Goal: Task Accomplishment & Management: Use online tool/utility

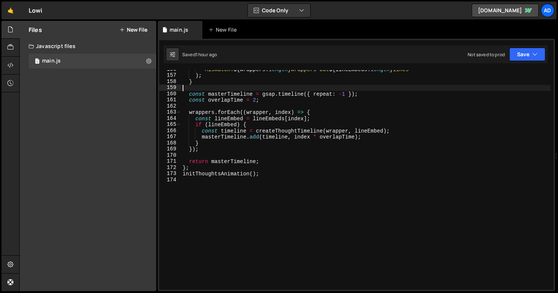
scroll to position [956, 0]
click at [278, 169] on div "` Mismatch: ${ wrappers . length } wrappers but ${ lineEmbeds . length } lines …" at bounding box center [366, 182] width 370 height 232
type textarea "};"
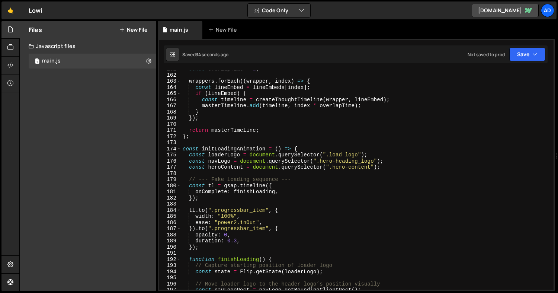
scroll to position [979, 0]
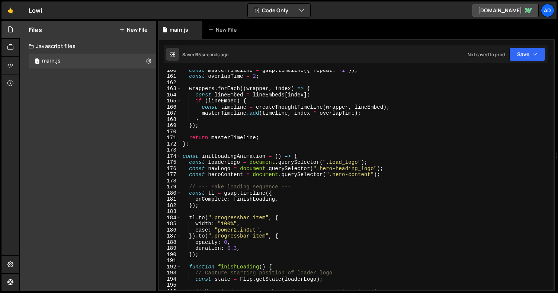
click at [391, 171] on div "const masterTimeline = gsap . timeline ({ repeat : - 1 }) ; const overlapTime =…" at bounding box center [366, 183] width 370 height 232
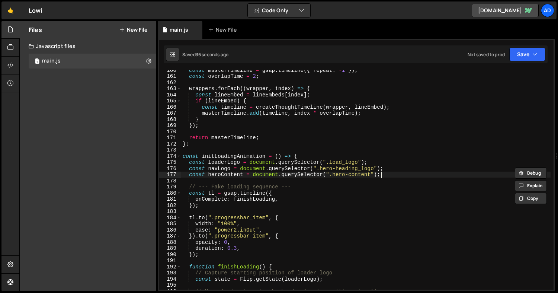
click at [390, 175] on div "const masterTimeline = gsap . timeline ({ repeat : - 1 }) ; const overlapTime =…" at bounding box center [366, 183] width 370 height 232
type textarea "const heroContent = document.querySelector(".hero-content");"
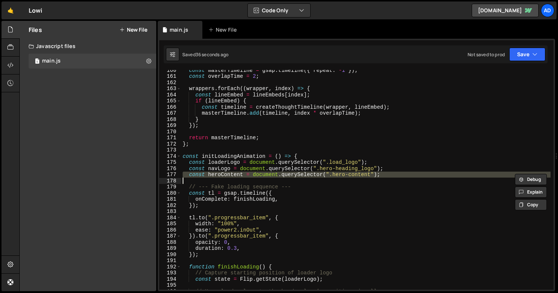
paste textarea
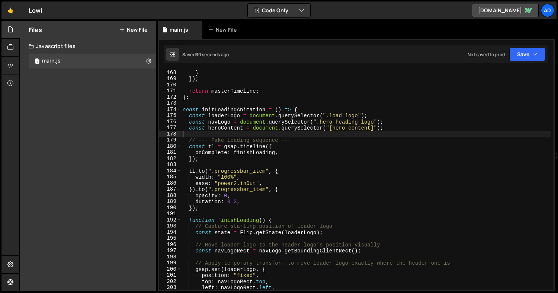
scroll to position [1026, 0]
click at [261, 177] on div "} }) ; return masterTimeline ; } ; const initLoadingAnimation = ( ) => { const …" at bounding box center [366, 186] width 370 height 232
type textarea "width: "100%","
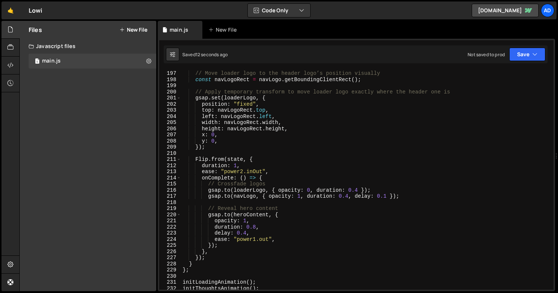
scroll to position [1214, 0]
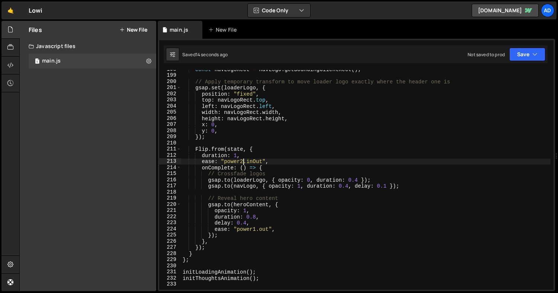
click at [242, 160] on div "const navLogoRect = navLogo . getBoundingClientRect ( ) ; // Apply temporary tr…" at bounding box center [366, 182] width 370 height 232
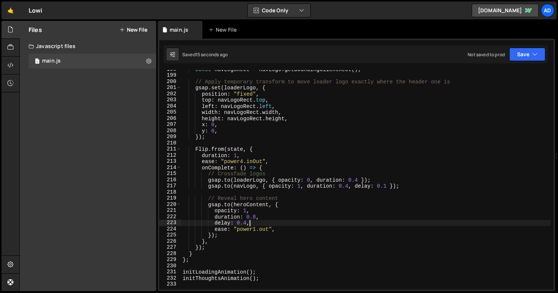
click at [259, 223] on div "const navLogoRect = navLogo . getBoundingClientRect ( ) ; // Apply temporary tr…" at bounding box center [366, 182] width 370 height 232
type textarea "delay: 0.4,"
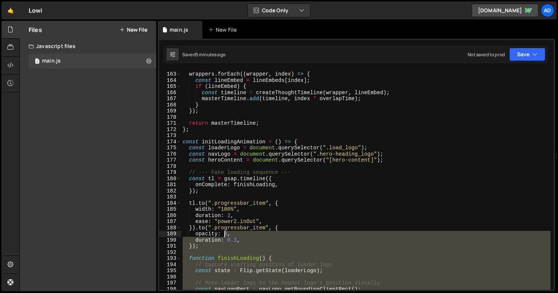
scroll to position [989, 0]
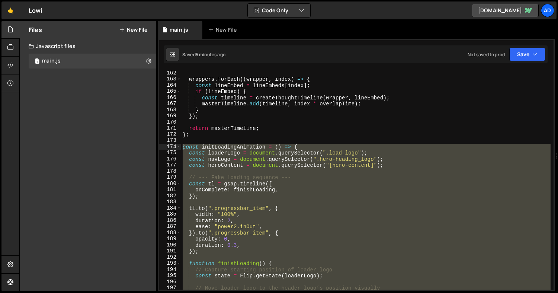
drag, startPoint x: 267, startPoint y: 265, endPoint x: 184, endPoint y: 148, distance: 143.8
click at [184, 148] on div "wrappers . forEach (( wrapper , index ) => { const lineEmbed = lineEmbeds [ ind…" at bounding box center [366, 186] width 370 height 232
paste textarea "initLoadingAnimation("
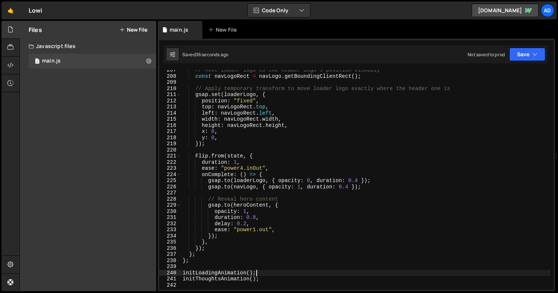
scroll to position [1214, 0]
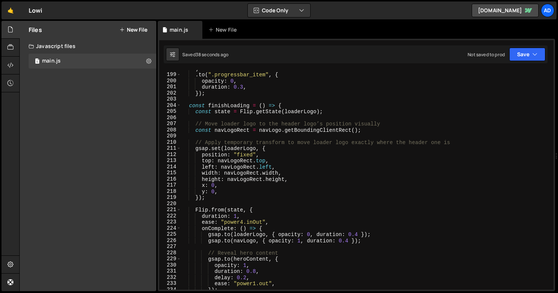
click at [281, 105] on div ") . to ( ".progressbar_item" , { opacity : 0 , duration : 0.3 , }) ; const fini…" at bounding box center [366, 182] width 370 height 232
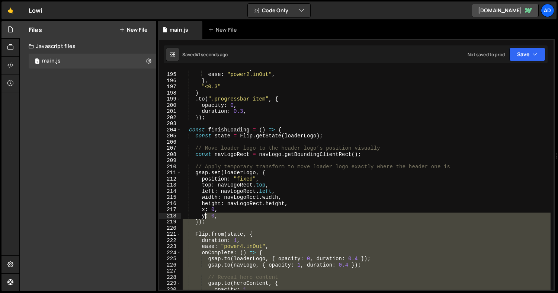
scroll to position [1188, 0]
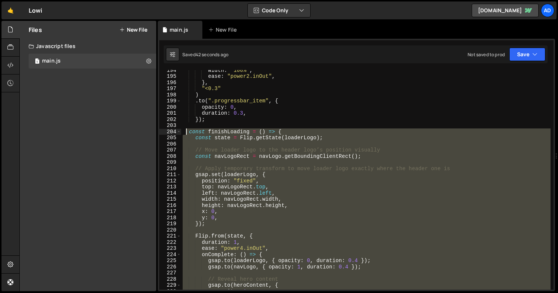
drag, startPoint x: 202, startPoint y: 272, endPoint x: 187, endPoint y: 131, distance: 142.2
click at [187, 131] on div "width : "100%" , ease : "power2.inOut" , } , "<0.3" ) . to ( ".progressbar_item…" at bounding box center [366, 183] width 370 height 232
type textarea "const finishLoading = () => { const state = Flip.getState(loaderLogo);"
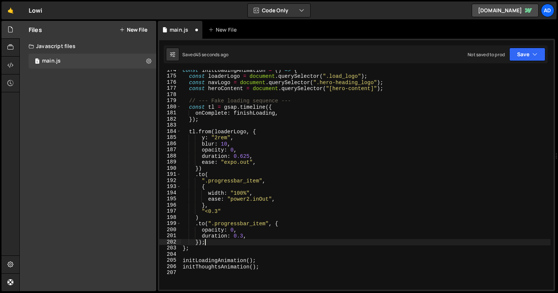
scroll to position [1063, 0]
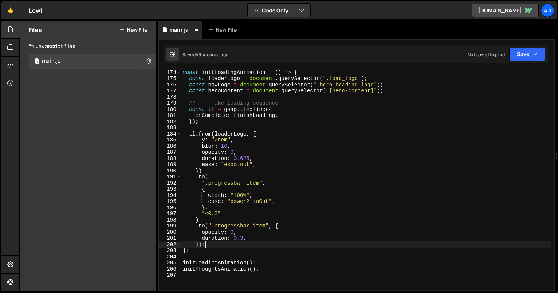
click at [224, 121] on div "const initLoadingAnimation = ( ) => { const loaderLogo = document . querySelect…" at bounding box center [366, 185] width 370 height 232
type textarea "});"
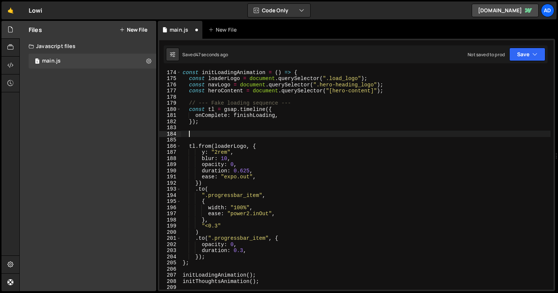
paste textarea "};"
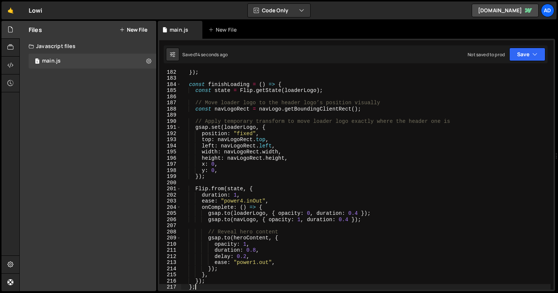
scroll to position [1101, 0]
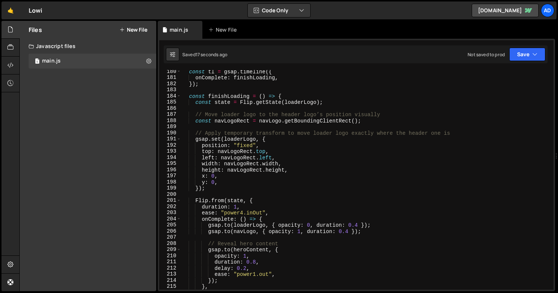
click at [198, 95] on div "const tl = gsap . timeline ({ onComplete : finishLoading , }) ; const finishLoa…" at bounding box center [366, 184] width 370 height 232
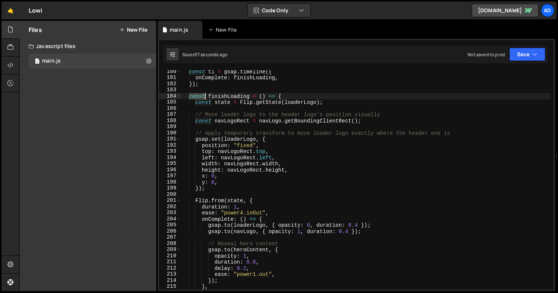
click at [198, 95] on div "const tl = gsap . timeline ({ onComplete : finishLoading , }) ; const finishLoa…" at bounding box center [366, 184] width 370 height 232
click at [269, 93] on div "const tl = gsap . timeline ({ onComplete : finishLoading , }) ; function finish…" at bounding box center [366, 184] width 370 height 232
click at [281, 94] on div "const tl = gsap . timeline ({ onComplete : finishLoading , }) ; function finish…" at bounding box center [366, 184] width 370 height 232
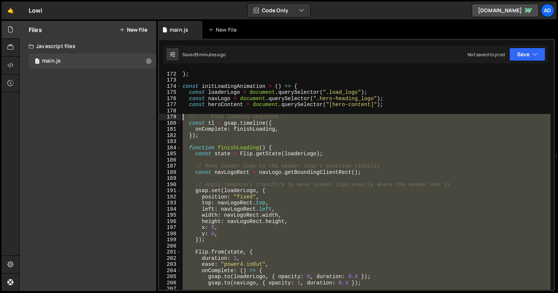
scroll to position [1034, 0]
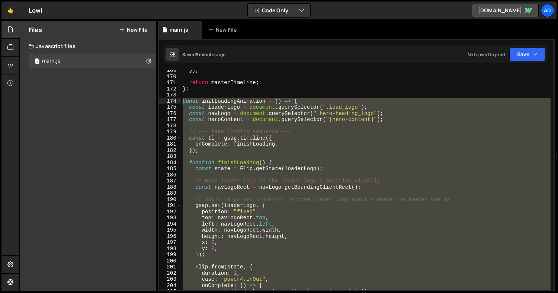
drag, startPoint x: 257, startPoint y: 197, endPoint x: 181, endPoint y: 103, distance: 121.0
click at [181, 103] on div "}) ; return masterTimeline ; } ; const initLoadingAnimation = ( ) => { const lo…" at bounding box center [366, 183] width 370 height 232
type textarea "const initLoadingAnimation = () => { const loaderLogo = document.querySelector(…"
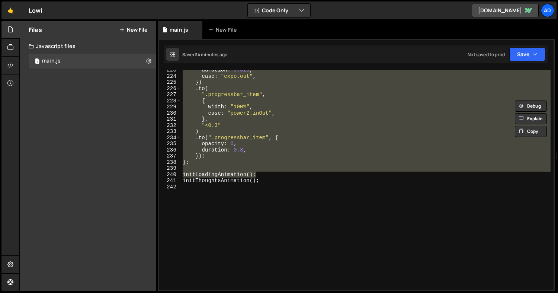
scroll to position [1359, 0]
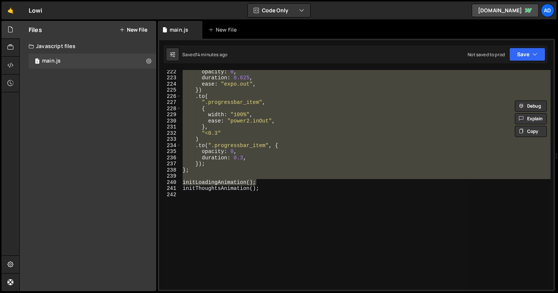
click at [261, 177] on div "opacity : 0 , duration : 0.625 , ease : "expo.out" , }) . to ( ".progressbar_it…" at bounding box center [366, 180] width 370 height 220
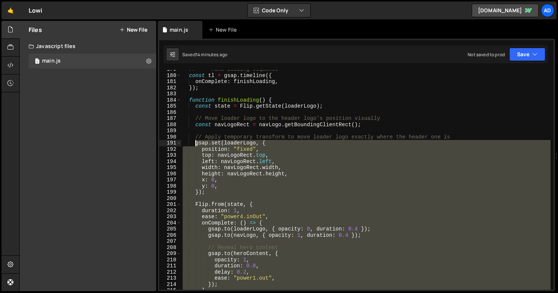
scroll to position [1096, 0]
drag, startPoint x: 199, startPoint y: 171, endPoint x: 194, endPoint y: 141, distance: 29.8
click at [194, 141] on div "// --- Fake loading sequence --- const tl = gsap . timeline ({ onComplete : fin…" at bounding box center [366, 182] width 370 height 232
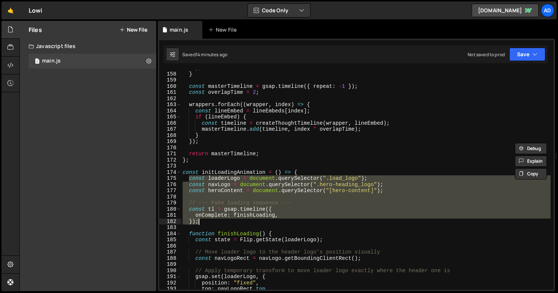
scroll to position [1267, 0]
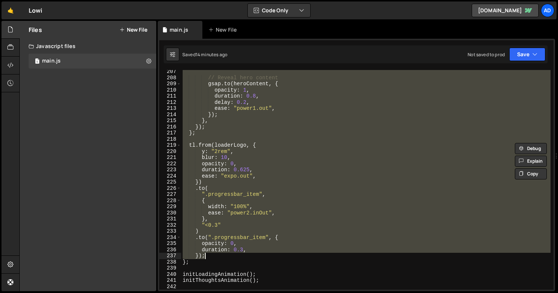
drag, startPoint x: 189, startPoint y: 181, endPoint x: 224, endPoint y: 258, distance: 84.6
click at [224, 258] on div "// Reveal hero content gsap . to ( heroContent , { opacity : 1 , duration : 0.8…" at bounding box center [366, 184] width 370 height 232
paste textarea "}"
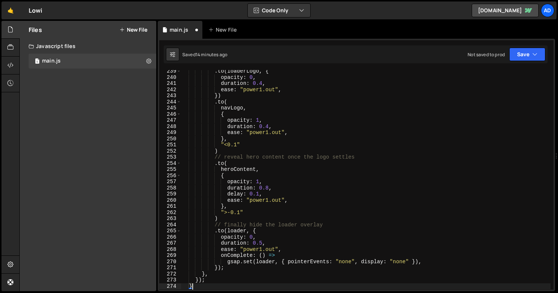
scroll to position [1487, 0]
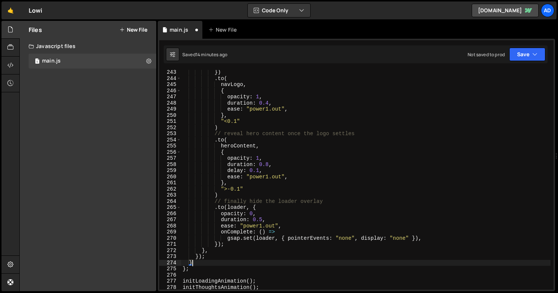
click at [197, 269] on div "}) . to ( navLogo , { opacity : 1 , duration : 0.4 , ease : "power1.out" , } , …" at bounding box center [366, 185] width 370 height 232
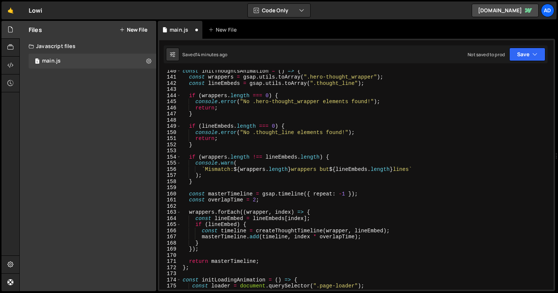
scroll to position [918, 0]
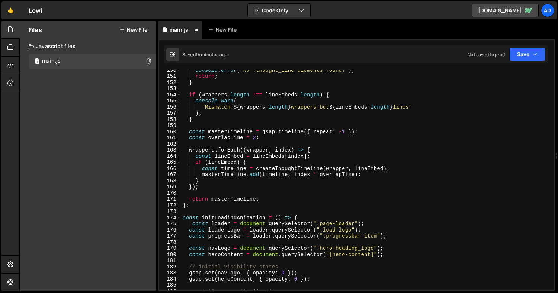
click at [295, 216] on div "console . error ( "No .thought_line elements found!" ) ; return ; } if ( wrappe…" at bounding box center [366, 183] width 370 height 232
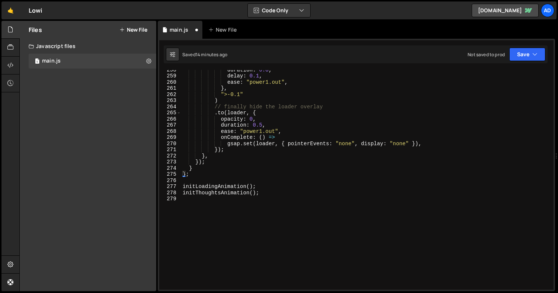
scroll to position [1582, 0]
click at [516, 52] on button "Save" at bounding box center [528, 54] width 36 height 13
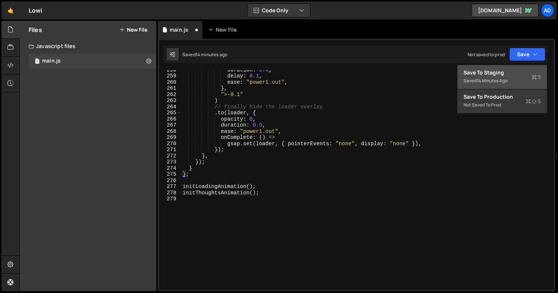
click at [486, 74] on div "Save to Staging S" at bounding box center [502, 72] width 77 height 7
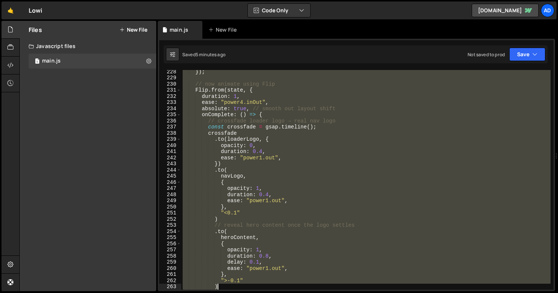
scroll to position [1494, 0]
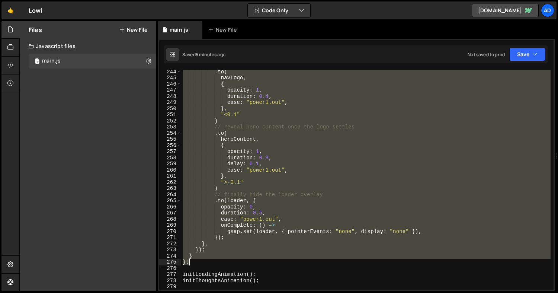
drag, startPoint x: 189, startPoint y: 168, endPoint x: 246, endPoint y: 259, distance: 107.9
click at [246, 259] on div ". to ( navLogo , { opacity : 1 , duration : 0.4 , ease : "power1.out" , } , "<0…" at bounding box center [366, 184] width 370 height 232
paste textarea
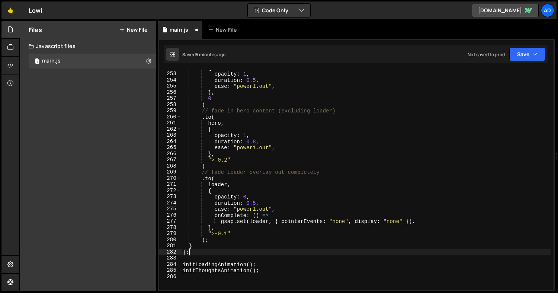
scroll to position [1547, 0]
type textarea "}"
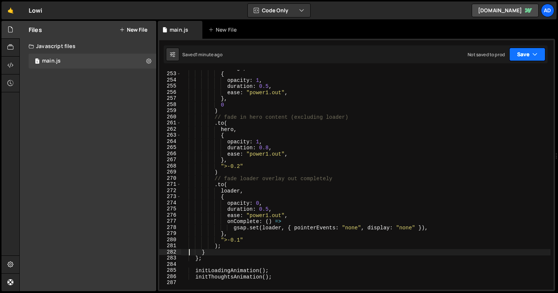
click at [515, 57] on button "Save" at bounding box center [528, 54] width 36 height 13
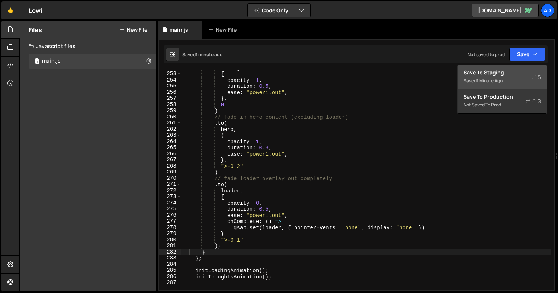
click at [490, 73] on div "Save to Staging S" at bounding box center [502, 72] width 77 height 7
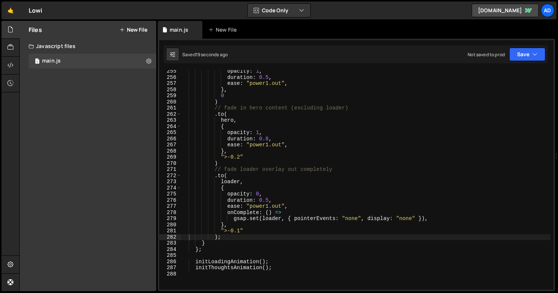
scroll to position [1562, 0]
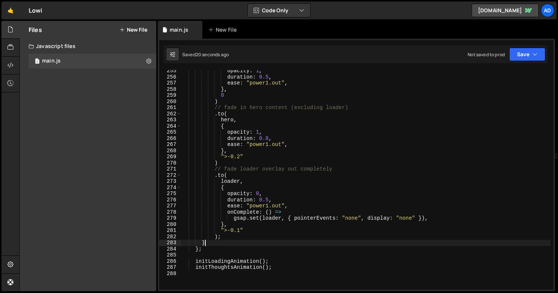
click at [214, 242] on div "opacity : 1 , duration : 0.5 , ease : "power1.out" , } , 0 ) // fade in hero co…" at bounding box center [366, 184] width 370 height 232
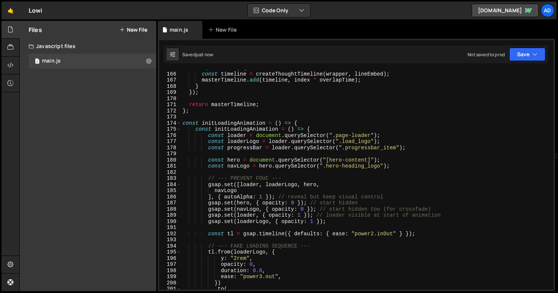
scroll to position [1008, 0]
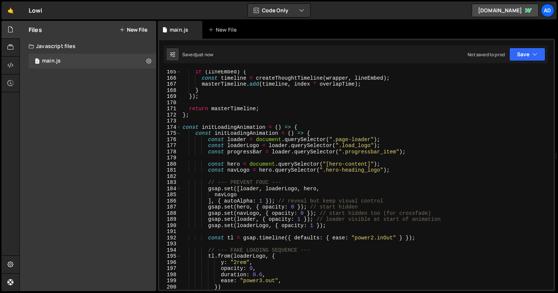
click at [296, 124] on div "if ( lineEmbed ) { const timeline = createThoughtTimeline ( wrapper , lineEmbed…" at bounding box center [366, 185] width 370 height 232
type textarea "const initLoadingAnimation = () => {"
click at [295, 124] on div "if ( lineEmbed ) { const timeline = createThoughtTimeline ( wrapper , lineEmbed…" at bounding box center [366, 185] width 370 height 232
click at [297, 127] on div "if ( lineEmbed ) { const timeline = createThoughtTimeline ( wrapper , lineEmbed…" at bounding box center [366, 185] width 370 height 232
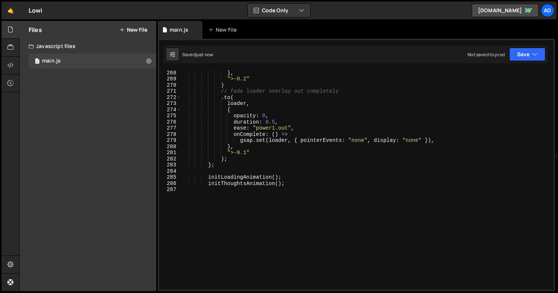
scroll to position [1640, 0]
click at [219, 164] on div "} , ">-0.2" ) // fade loader overlay out completely . to ( loader , { opacity :…" at bounding box center [366, 186] width 370 height 232
type textarea "};"
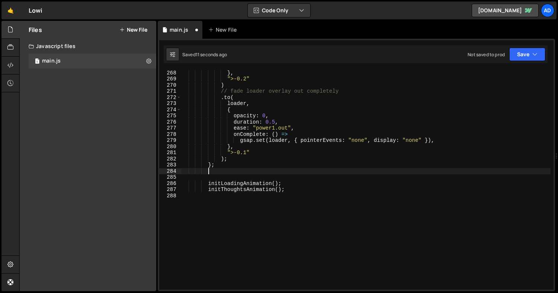
click at [221, 165] on div "} , ">-0.2" ) // fade loader overlay out completely . to ( loader , { opacity :…" at bounding box center [366, 186] width 370 height 232
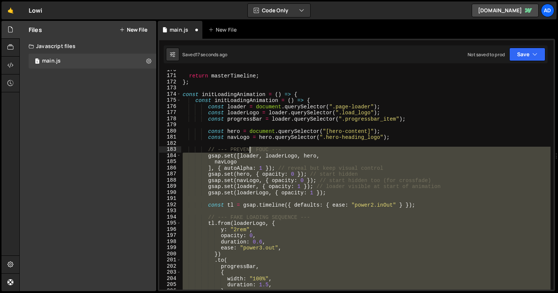
scroll to position [1030, 0]
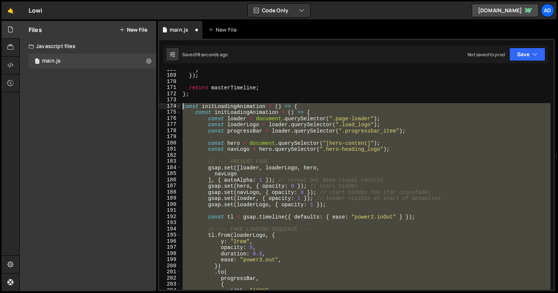
drag, startPoint x: 228, startPoint y: 164, endPoint x: 182, endPoint y: 108, distance: 72.2
click at [182, 108] on div "} }) ; return masterTimeline ; } ; const initLoadingAnimation = ( ) => { const …" at bounding box center [366, 182] width 370 height 232
type textarea "const initLoadingAnimation = () => { const initLoadingAnimation = () => {"
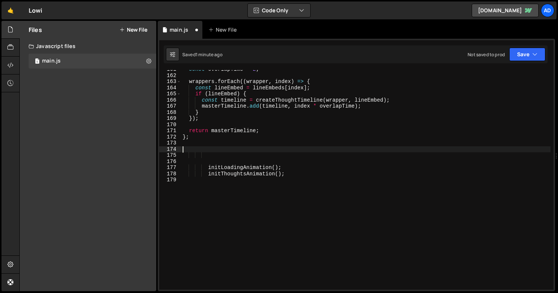
scroll to position [986, 0]
click at [221, 145] on div "const overlapTime = 2 ; wrappers . forEach (( wrapper , index ) => { const line…" at bounding box center [366, 182] width 370 height 232
paste textarea "};"
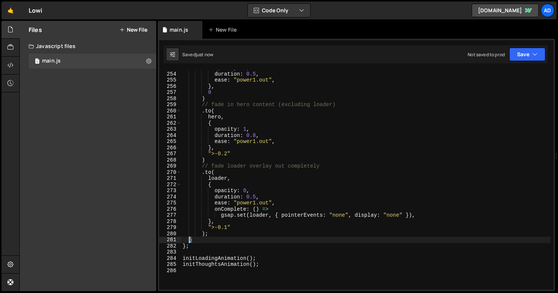
scroll to position [1558, 0]
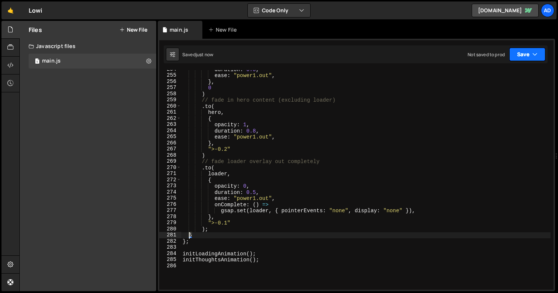
type textarea "}"
click at [526, 58] on button "Save" at bounding box center [528, 54] width 36 height 13
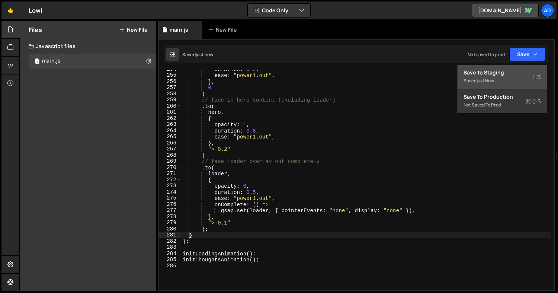
click at [500, 76] on div "Saved just now" at bounding box center [502, 80] width 77 height 9
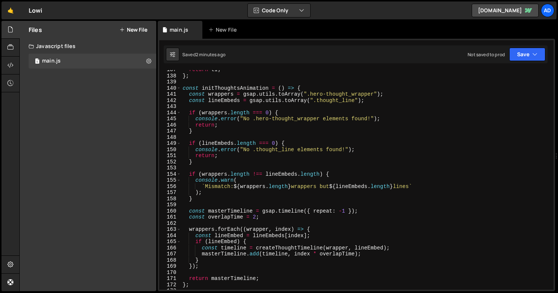
scroll to position [852, 0]
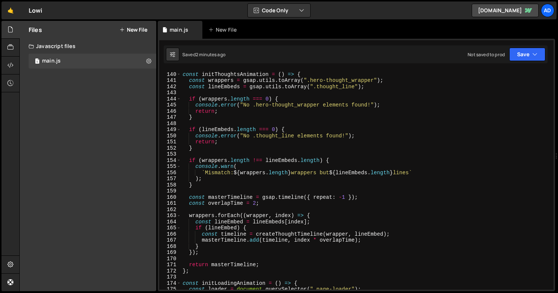
click at [376, 192] on div "const initThoughtsAnimation = ( ) => { const wrappers = gsap . utils . toArray …" at bounding box center [366, 181] width 370 height 232
click at [363, 196] on div "const initThoughtsAnimation = ( ) => { const wrappers = gsap . utils . toArray …" at bounding box center [366, 181] width 370 height 232
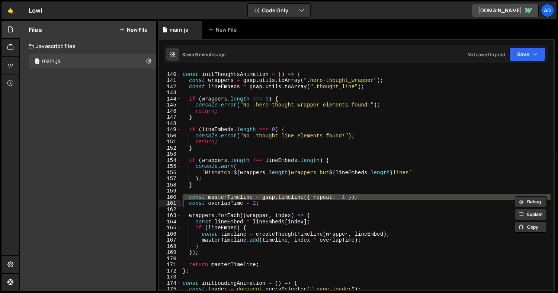
click at [363, 196] on div "const initThoughtsAnimation = ( ) => { const wrappers = gsap . utils . toArray …" at bounding box center [366, 181] width 370 height 232
paste textarea
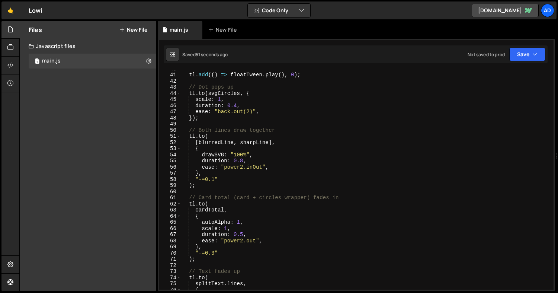
scroll to position [0, 0]
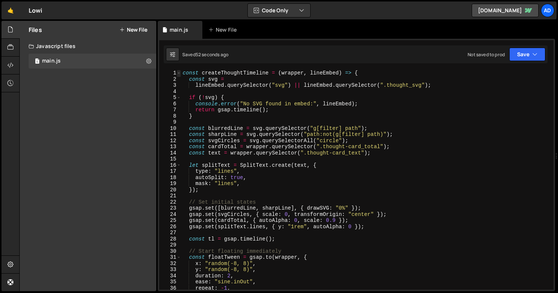
click at [179, 72] on span at bounding box center [179, 73] width 4 height 6
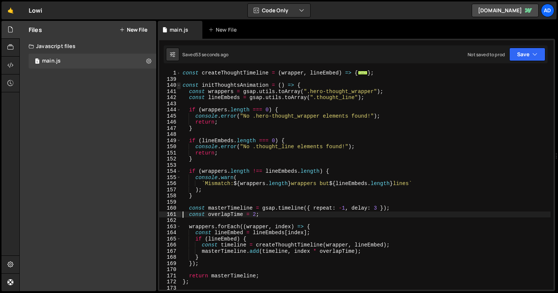
click at [180, 87] on span at bounding box center [179, 85] width 4 height 6
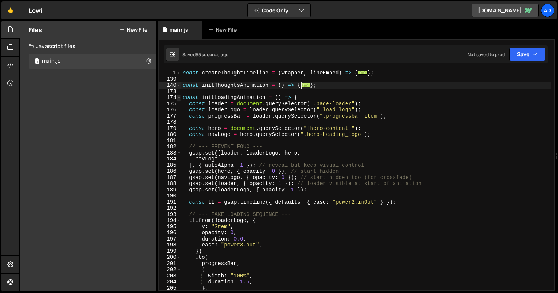
click at [181, 98] on span at bounding box center [179, 98] width 4 height 6
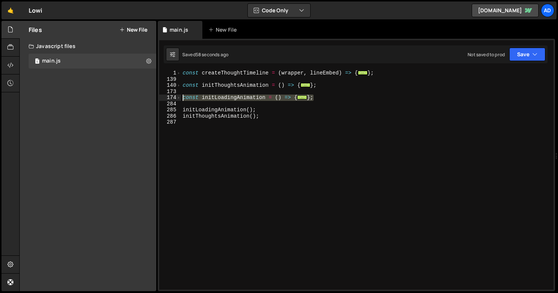
drag, startPoint x: 323, startPoint y: 98, endPoint x: 174, endPoint y: 100, distance: 148.9
click at [174, 100] on div "const overlapTime = 2; 1 139 140 173 174 284 285 286 287 const createThoughtTim…" at bounding box center [356, 180] width 395 height 220
click at [178, 97] on span at bounding box center [179, 98] width 4 height 6
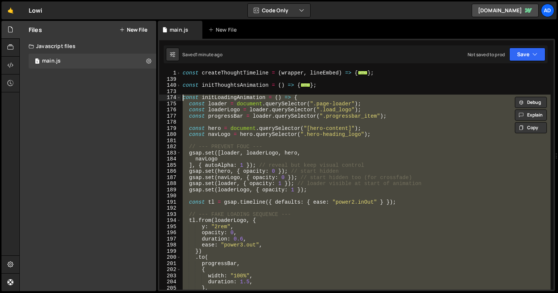
click at [189, 103] on div "const createThoughtTimeline = ( wrapper , lineEmbed ) => { ... } ; const initTh…" at bounding box center [366, 180] width 370 height 220
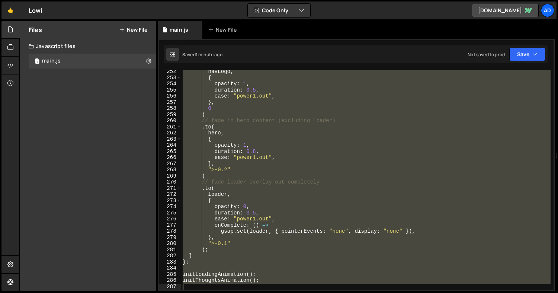
scroll to position [505, 0]
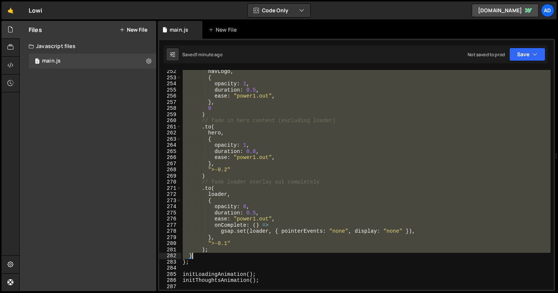
drag, startPoint x: 189, startPoint y: 105, endPoint x: 271, endPoint y: 254, distance: 169.6
click at [271, 254] on div "navLogo , { opacity : 1 , duration : 0.5 , ease : "power1.out" , } , 0 ) // fad…" at bounding box center [366, 184] width 370 height 232
paste textarea
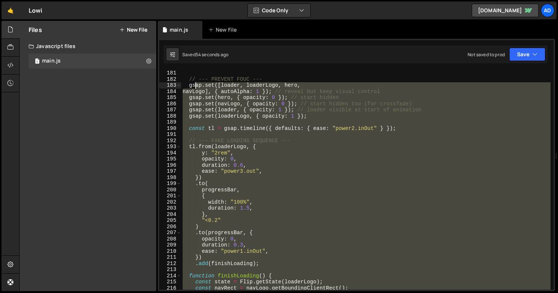
scroll to position [1038, 0]
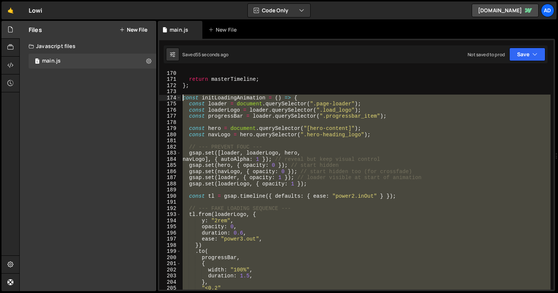
drag, startPoint x: 192, startPoint y: 258, endPoint x: 167, endPoint y: 99, distance: 161.7
click at [167, 99] on div "); 170 171 172 173 174 175 176 177 178 179 180 181 182 183 184 185 186 187 188 …" at bounding box center [356, 180] width 395 height 220
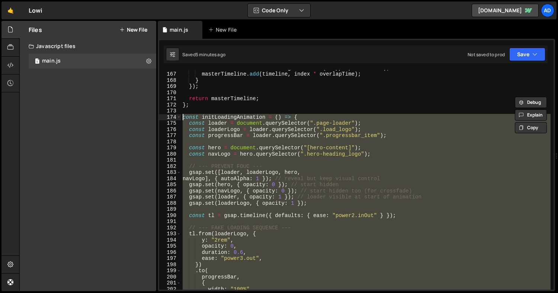
scroll to position [1014, 0]
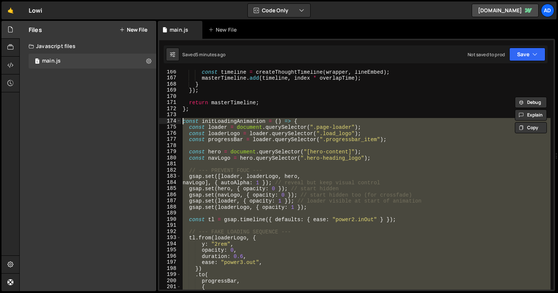
click at [316, 175] on div "const timeline = createThoughtTimeline ( wrapper , lineEmbed ) ; masterTimeline…" at bounding box center [366, 180] width 370 height 220
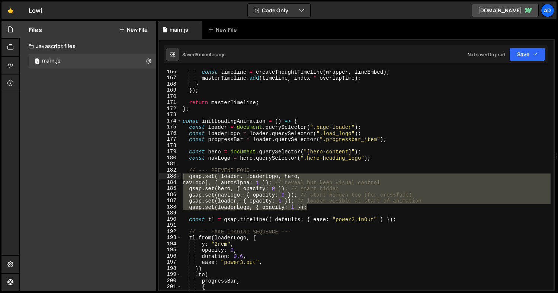
drag, startPoint x: 316, startPoint y: 207, endPoint x: 184, endPoint y: 178, distance: 135.6
click at [184, 178] on div "const timeline = createThoughtTimeline ( wrapper , lineEmbed ) ; masterTimeline…" at bounding box center [366, 185] width 370 height 232
paste textarea "});"
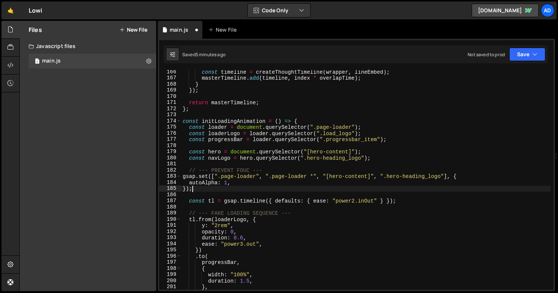
type textarea "});"
click at [319, 198] on div "const timeline = createThoughtTimeline ( wrapper , lineEmbed ) ; masterTimeline…" at bounding box center [366, 185] width 370 height 232
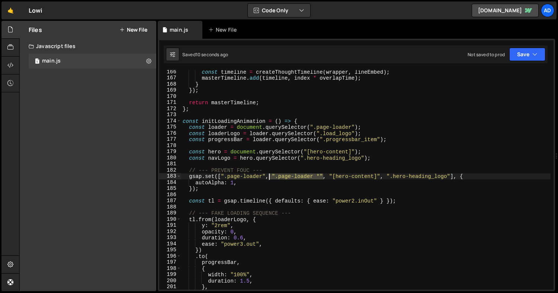
drag, startPoint x: 323, startPoint y: 175, endPoint x: 268, endPoint y: 175, distance: 55.1
click at [268, 175] on div "const timeline = createThoughtTimeline ( wrapper , lineEmbed ) ; masterTimeline…" at bounding box center [366, 185] width 370 height 232
type textarea "gsap.set([".page-loader", "[hero-content]", ".hero-heading_logo"], {"
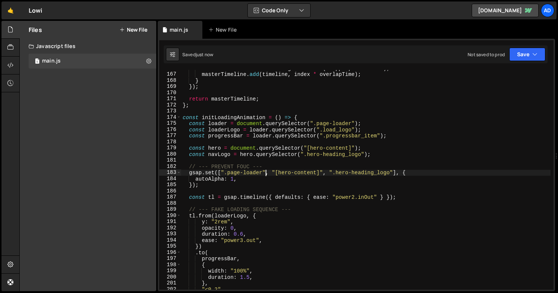
scroll to position [1029, 0]
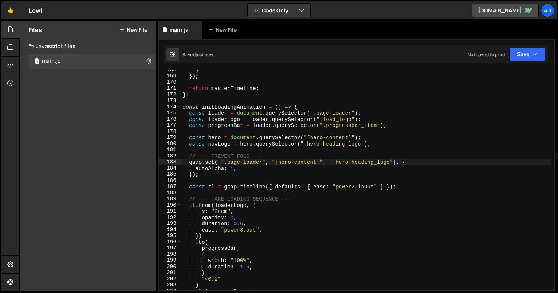
click at [332, 191] on div "} }) ; return masterTimeline ; } ; const initLoadingAnimation = ( ) => { const …" at bounding box center [366, 183] width 370 height 232
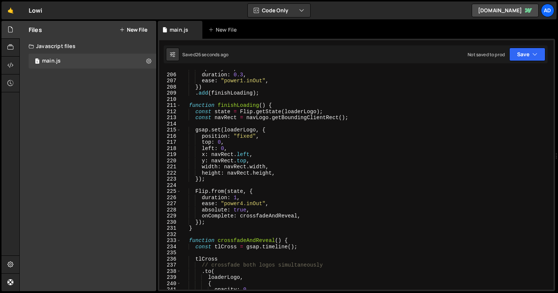
scroll to position [1274, 0]
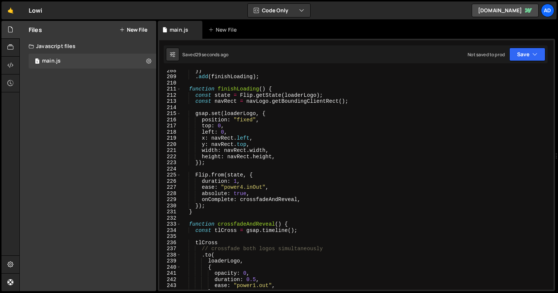
click at [237, 181] on div "}) . add ( finishLoading ) ; function finishLoading ( ) { const state = Flip . …" at bounding box center [366, 183] width 370 height 232
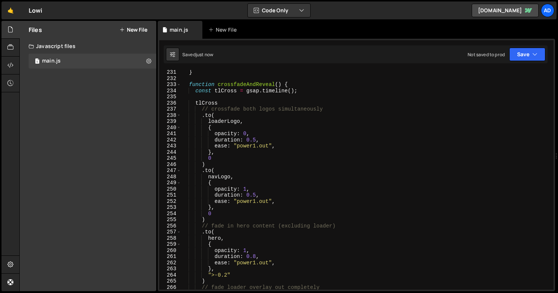
scroll to position [1432, 0]
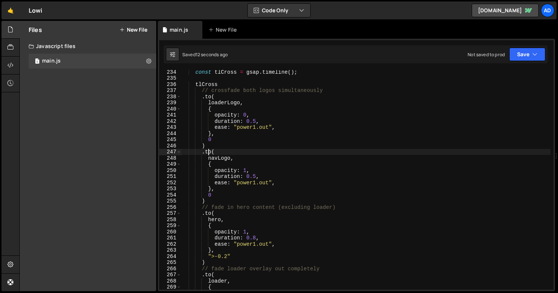
click at [208, 151] on div "const tlCross = gsap . timeline ( ) ; tlCross // crossfade both logos simultane…" at bounding box center [366, 185] width 370 height 232
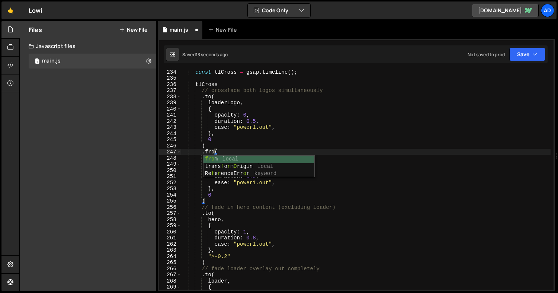
scroll to position [0, 2]
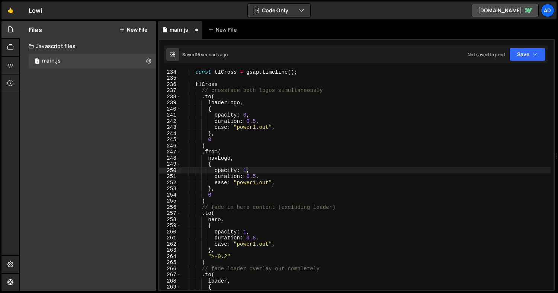
click at [247, 170] on div "const tlCross = gsap . timeline ( ) ; tlCross // crossfade both logos simultane…" at bounding box center [366, 185] width 370 height 232
click at [224, 172] on div "const tlCross = gsap . timeline ( ) ; tlCross // crossfade both logos simultane…" at bounding box center [366, 185] width 370 height 232
click at [246, 169] on div "const tlCross = gsap . timeline ( ) ; tlCross // crossfade both logos simultane…" at bounding box center [366, 185] width 370 height 232
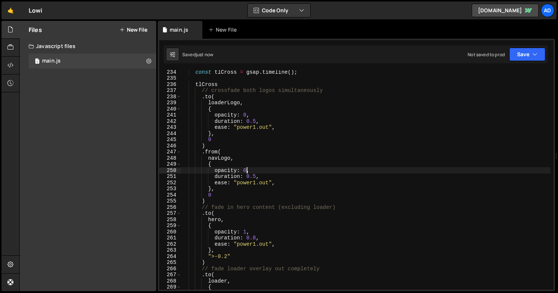
click at [260, 168] on div "const tlCross = gsap . timeline ( ) ; tlCross // crossfade both logos simultane…" at bounding box center [366, 185] width 370 height 232
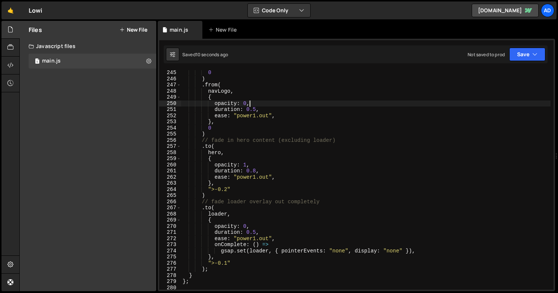
scroll to position [1503, 0]
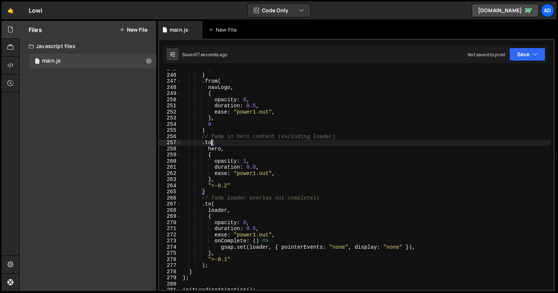
click at [210, 142] on div "0 ) . from ( navLogo , { opacity : 0 , duration : 0.5 , ease : "power1.out" , }…" at bounding box center [366, 182] width 370 height 232
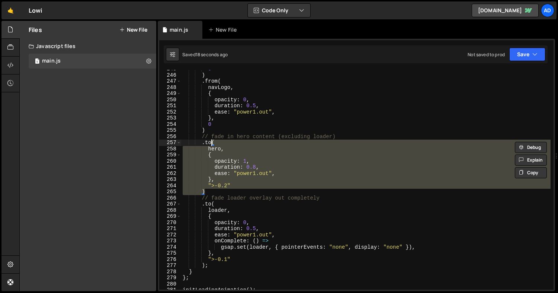
scroll to position [0, 1]
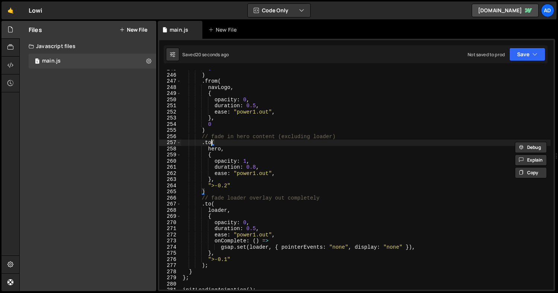
click at [211, 140] on div "0 ) . from ( navLogo , { opacity : 0 , duration : 0.5 , ease : "power1.out" , }…" at bounding box center [366, 182] width 370 height 232
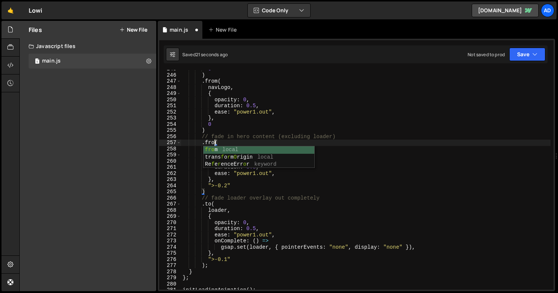
scroll to position [0, 2]
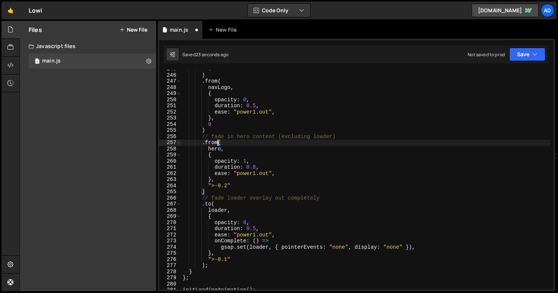
click at [246, 162] on div "0 ) . from ( navLogo , { opacity : 0 , duration : 0.5 , ease : "power1.out" , }…" at bounding box center [366, 182] width 370 height 232
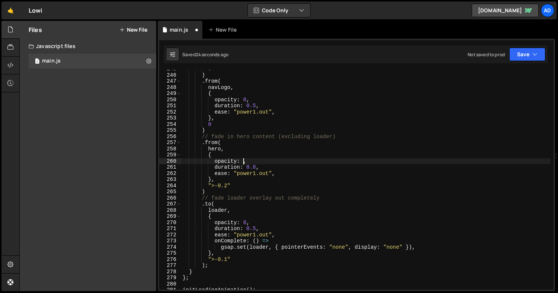
scroll to position [0, 4]
click at [280, 159] on div "0 ) . from ( navLogo , { opacity : 0 , duration : 0.5 , ease : "power1.out" , }…" at bounding box center [366, 182] width 370 height 232
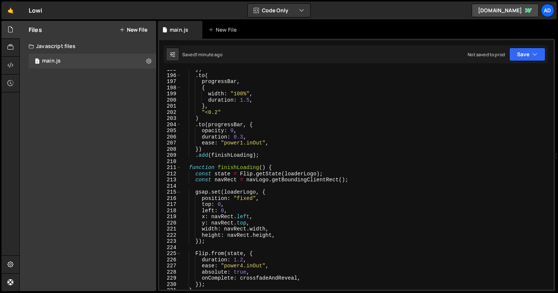
scroll to position [1000, 0]
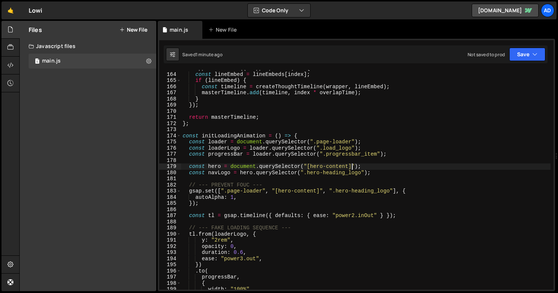
click at [351, 166] on div "wrappers . forEach (( wrapper , index ) => { const lineEmbed = lineEmbeds [ ind…" at bounding box center [366, 181] width 370 height 232
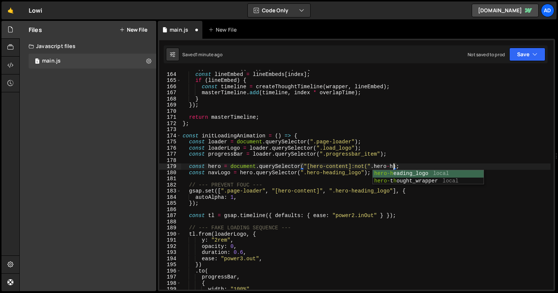
scroll to position [0, 15]
click at [415, 173] on div "hero-h eading_logo local hero- t h ought_wrapper local" at bounding box center [428, 184] width 111 height 29
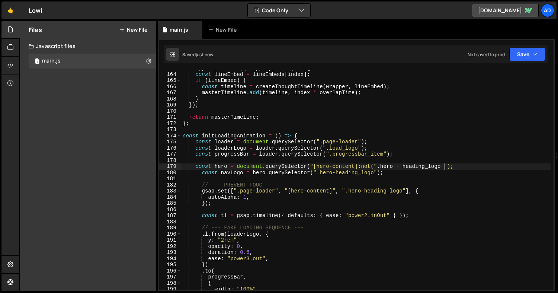
click at [445, 165] on div "wrappers . forEach (( wrapper , index ) => { const lineEmbed = lineEmbeds [ ind…" at bounding box center [366, 181] width 370 height 232
drag, startPoint x: 448, startPoint y: 165, endPoint x: 364, endPoint y: 166, distance: 84.1
click at [364, 166] on div "wrappers . forEach (( wrapper , index ) => { const lineEmbed = lineEmbeds [ ind…" at bounding box center [366, 181] width 370 height 232
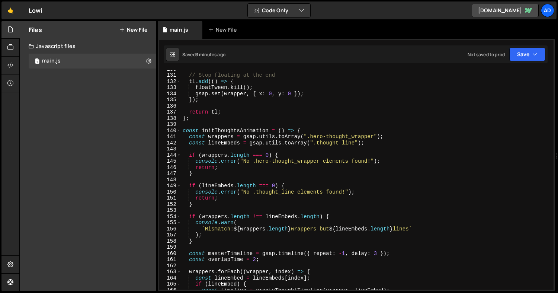
scroll to position [1006, 0]
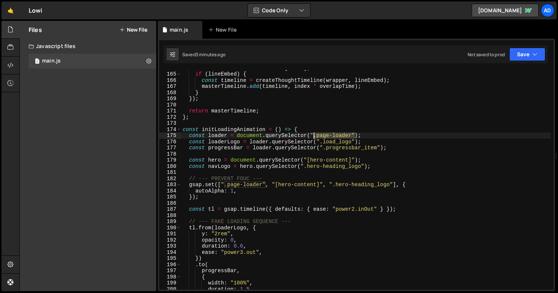
drag, startPoint x: 356, startPoint y: 134, endPoint x: 315, endPoint y: 134, distance: 40.2
click at [315, 134] on div "const lineEmbed = lineEmbeds [ index ] ; if ( lineEmbed ) { const timeline = cr…" at bounding box center [366, 181] width 370 height 232
click at [376, 136] on div "const lineEmbed = lineEmbeds [ index ] ; if ( lineEmbed ) { const timeline = cr…" at bounding box center [366, 181] width 370 height 232
click at [369, 159] on div "const lineEmbed = lineEmbeds [ index ] ; if ( lineEmbed ) { const timeline = cr…" at bounding box center [366, 181] width 370 height 232
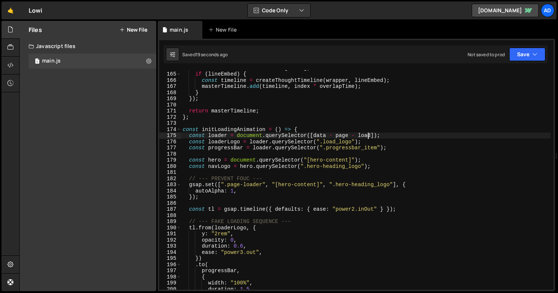
type textarea "const hero = document.querySelector("[hero-content]");"
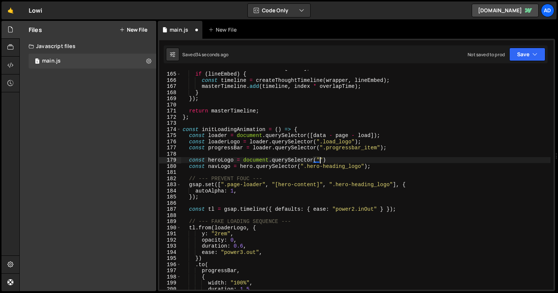
scroll to position [0, 9]
click at [310, 134] on div "const lineEmbed = lineEmbeds [ index ] ; if ( lineEmbed ) { const timeline = cr…" at bounding box center [366, 181] width 370 height 232
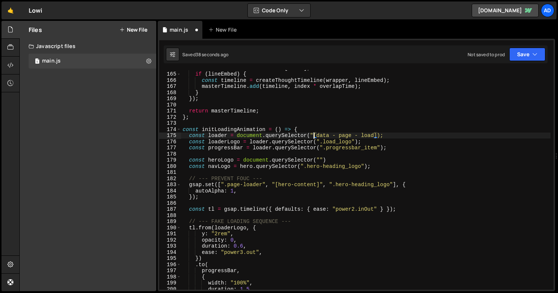
click at [377, 134] on div "const lineEmbed = lineEmbeds [ index ] ; if ( lineEmbed ) { const timeline = cr…" at bounding box center [366, 181] width 370 height 232
click at [363, 134] on div "const lineEmbed = lineEmbeds [ index ] ; if ( lineEmbed ) { const timeline = cr…" at bounding box center [366, 181] width 370 height 232
click at [407, 128] on div "const lineEmbed = lineEmbeds [ index ] ; if ( lineEmbed ) { const timeline = cr…" at bounding box center [366, 181] width 370 height 232
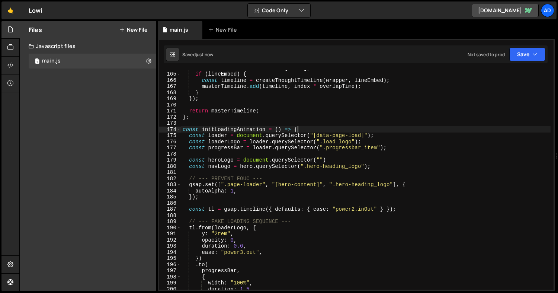
scroll to position [0, 7]
click at [319, 159] on div "const lineEmbed = lineEmbeds [ index ] ; if ( lineEmbed ) { const timeline = cr…" at bounding box center [366, 181] width 370 height 232
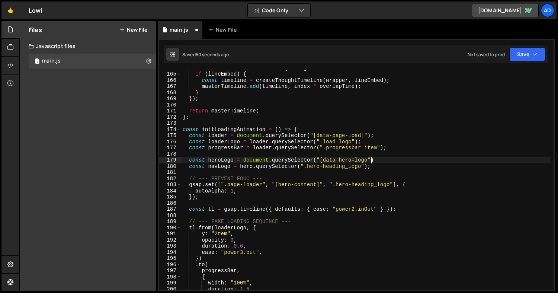
scroll to position [0, 13]
type textarea "const heroLogo = document.querySelector("[data-hero=logo]")"
click at [407, 163] on div "const lineEmbed = lineEmbeds [ index ] ; if ( lineEmbed ) { const timeline = cr…" at bounding box center [366, 181] width 370 height 232
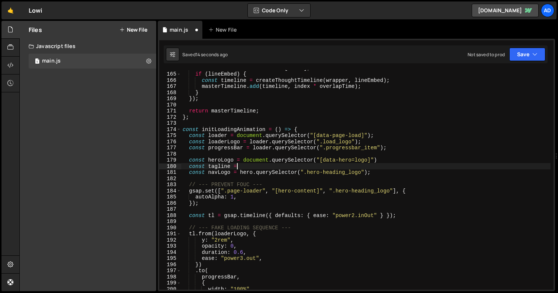
scroll to position [0, 3]
click at [347, 160] on div "const lineEmbed = lineEmbeds [ index ] ; if ( lineEmbed ) { const timeline = cr…" at bounding box center [366, 181] width 370 height 232
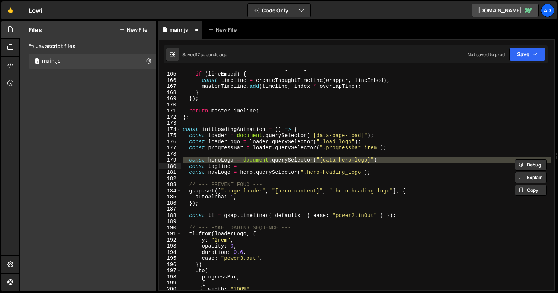
click at [245, 163] on div "const lineEmbed = lineEmbeds [ index ] ; if ( lineEmbed ) { const timeline = cr…" at bounding box center [366, 180] width 370 height 220
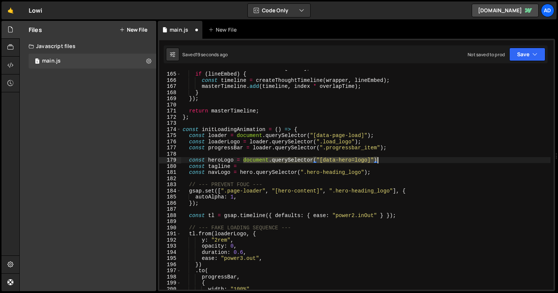
drag, startPoint x: 244, startPoint y: 162, endPoint x: 390, endPoint y: 160, distance: 146.3
click at [390, 160] on div "const lineEmbed = lineEmbeds [ index ] ; if ( lineEmbed ) { const timeline = cr…" at bounding box center [366, 181] width 370 height 232
click at [247, 168] on div "const lineEmbed = lineEmbeds [ index ] ; if ( lineEmbed ) { const timeline = cr…" at bounding box center [366, 181] width 370 height 232
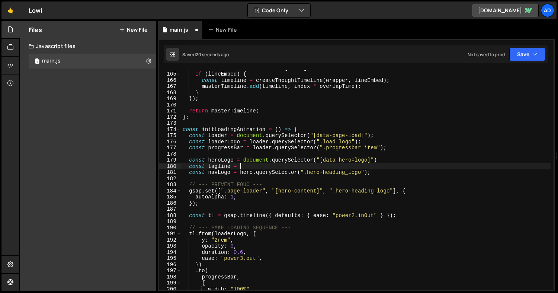
paste textarea "document.querySelector("[data-hero=logo]")"
click at [358, 166] on div "const lineEmbed = lineEmbeds [ index ] ; if ( lineEmbed ) { const timeline = cr…" at bounding box center [366, 181] width 370 height 232
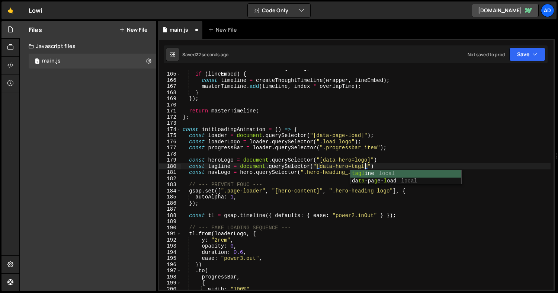
scroll to position [0, 13]
type textarea "const tagline = document.querySelector("[data-hero=tagline]")"
click at [392, 165] on div "const lineEmbed = lineEmbeds [ index ] ; if ( lineEmbed ) { const timeline = cr…" at bounding box center [366, 181] width 370 height 232
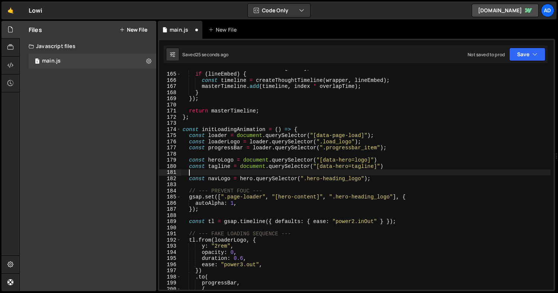
click at [390, 167] on div "const lineEmbed = lineEmbeds [ index ] ; if ( lineEmbed ) { const timeline = cr…" at bounding box center [366, 181] width 370 height 232
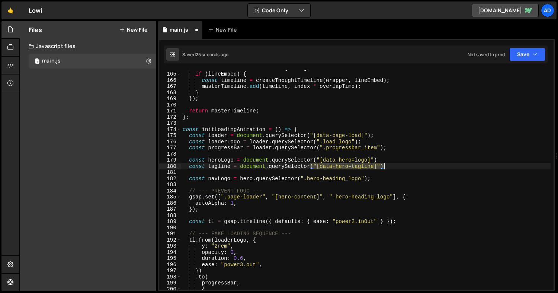
click at [390, 167] on div "const lineEmbed = lineEmbeds [ index ] ; if ( lineEmbed ) { const timeline = cr…" at bounding box center [366, 181] width 370 height 232
type textarea "const tagline = document.querySelector("[data-hero=tagline]")"
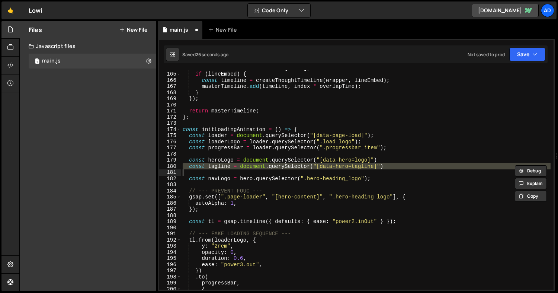
click at [389, 170] on div "const lineEmbed = lineEmbeds [ index ] ; if ( lineEmbed ) { const timeline = cr…" at bounding box center [366, 181] width 370 height 232
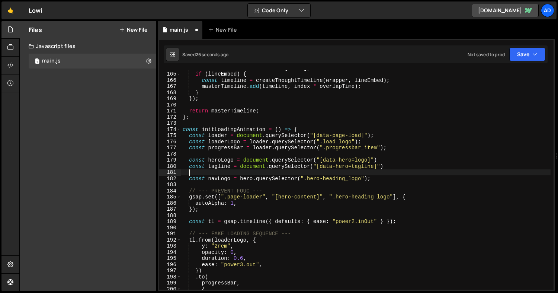
paste textarea
click at [220, 171] on div "const lineEmbed = lineEmbeds [ index ] ; if ( lineEmbed ) { const timeline = cr…" at bounding box center [366, 181] width 370 height 232
click at [373, 171] on div "const lineEmbed = lineEmbeds [ index ] ; if ( lineEmbed ) { const timeline = cr…" at bounding box center [366, 181] width 370 height 232
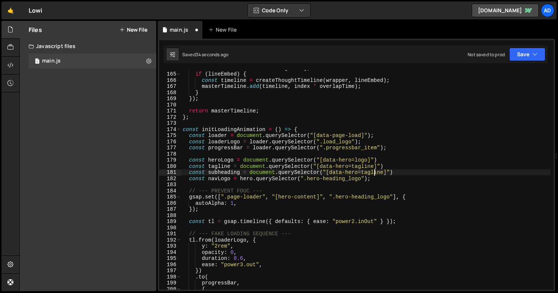
click at [373, 171] on div "const lineEmbed = lineEmbeds [ index ] ; if ( lineEmbed ) { const timeline = cr…" at bounding box center [366, 181] width 370 height 232
click at [215, 178] on div "const lineEmbed = lineEmbeds [ index ] ; if ( lineEmbed ) { const timeline = cr…" at bounding box center [366, 181] width 370 height 232
type textarea "const navLogo = hero.querySelector(".hero-heading_logo");"
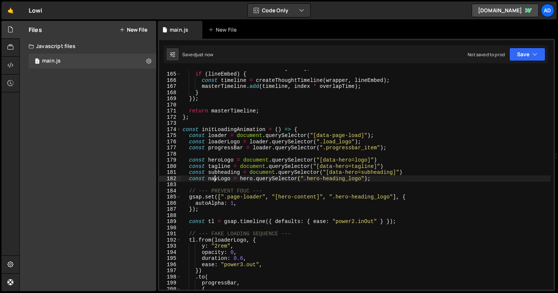
click at [215, 178] on div "const lineEmbed = lineEmbeds [ index ] ; if ( lineEmbed ) { const timeline = cr…" at bounding box center [366, 181] width 370 height 232
click at [386, 181] on div "const lineEmbed = lineEmbeds [ index ] ; if ( lineEmbed ) { const timeline = cr…" at bounding box center [366, 181] width 370 height 232
type textarea "const subheading = document.querySelector("[data-hero=subheading]")"
paste textarea
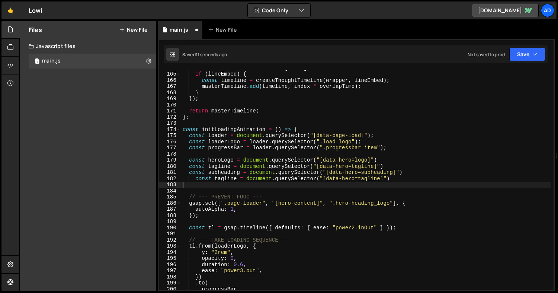
click at [196, 178] on div "const lineEmbed = lineEmbeds [ index ] ; if ( lineEmbed ) { const timeline = cr…" at bounding box center [366, 181] width 370 height 232
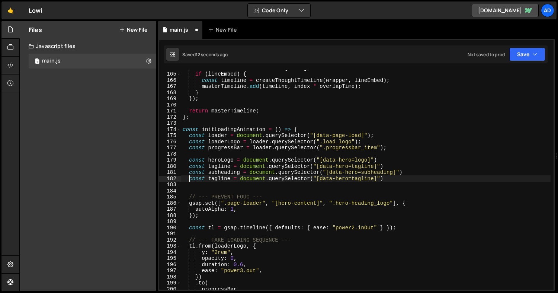
click at [221, 179] on div "const lineEmbed = lineEmbeds [ index ] ; if ( lineEmbed ) { const timeline = cr…" at bounding box center [366, 181] width 370 height 232
click at [363, 177] on div "const lineEmbed = lineEmbeds [ index ] ; if ( lineEmbed ) { const timeline = cr…" at bounding box center [366, 181] width 370 height 232
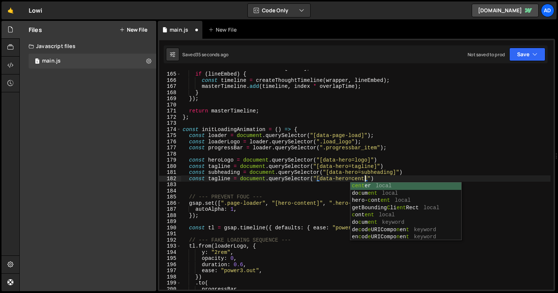
type textarea "const tagline = document.querySelector("[data-hero=center]")"
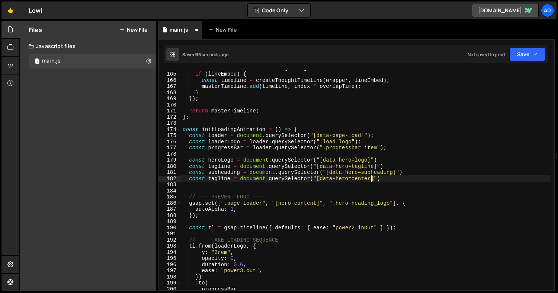
click at [220, 182] on div "const lineEmbed = lineEmbeds [ index ] ; if ( lineEmbed ) { const timeline = cr…" at bounding box center [366, 181] width 370 height 232
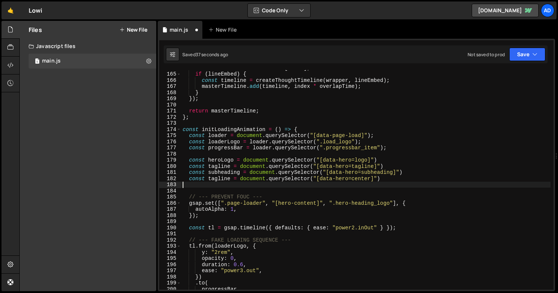
click at [220, 179] on div "const lineEmbed = lineEmbeds [ index ] ; if ( lineEmbed ) { const timeline = cr…" at bounding box center [366, 181] width 370 height 232
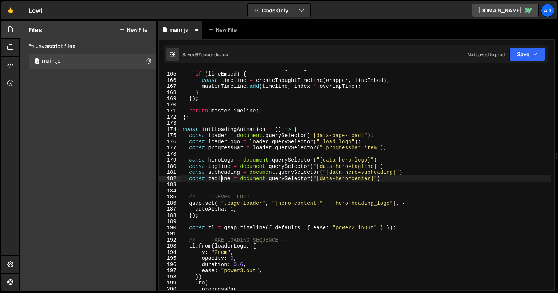
click at [220, 179] on div "const lineEmbed = lineEmbeds [ index ] ; if ( lineEmbed ) { const timeline = cr…" at bounding box center [366, 181] width 370 height 232
type textarea "const centerContent = document.querySelector("[data-hero=center]")"
click at [409, 177] on div "const lineEmbed = lineEmbeds [ index ] ; if ( lineEmbed ) { const timeline = cr…" at bounding box center [366, 181] width 370 height 232
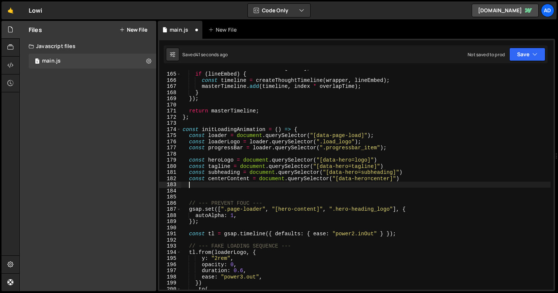
scroll to position [0, 0]
paste textarea
click at [220, 186] on div "const lineEmbed = lineEmbeds [ index ] ; if ( lineEmbed ) { const timeline = cr…" at bounding box center [366, 181] width 370 height 232
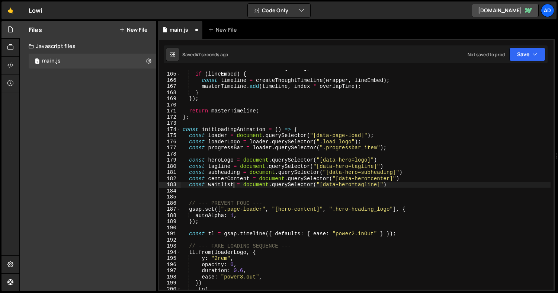
click at [365, 185] on div "const lineEmbed = lineEmbeds [ index ] ; if ( lineEmbed ) { const timeline = cr…" at bounding box center [366, 181] width 370 height 232
click at [408, 184] on div "const lineEmbed = lineEmbeds [ index ] ; if ( lineEmbed ) { const timeline = cr…" at bounding box center [366, 181] width 370 height 232
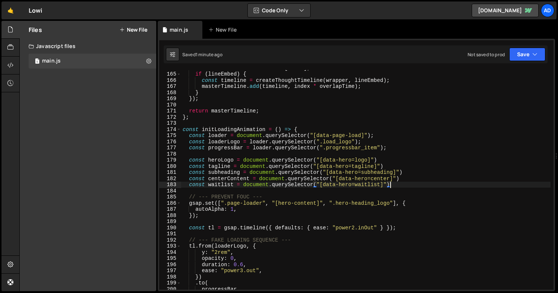
click at [355, 159] on div "const lineEmbed = lineEmbeds [ index ] ; if ( lineEmbed ) { const timeline = cr…" at bounding box center [366, 181] width 370 height 232
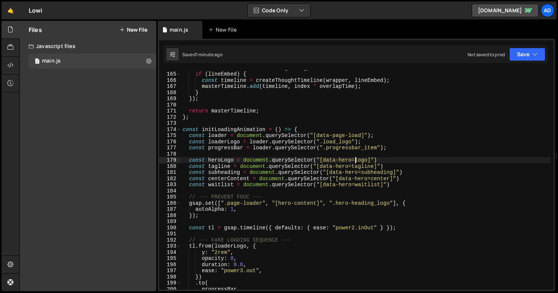
scroll to position [0, 12]
click at [373, 158] on div "const lineEmbed = lineEmbeds [ index ] ; if ( lineEmbed ) { const timeline = cr…" at bounding box center [366, 181] width 370 height 232
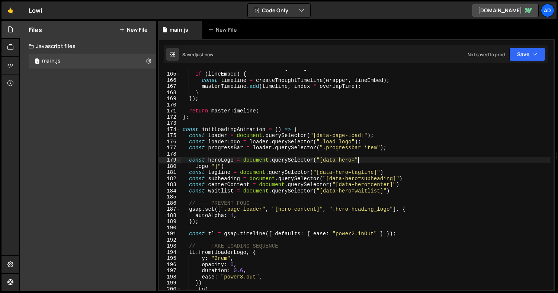
scroll to position [1644, 0]
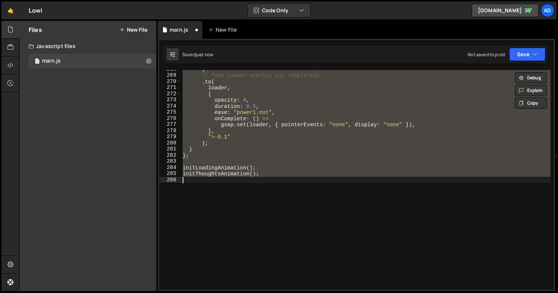
type textarea "initThoughtsAnimation();"
click at [356, 190] on div ") // fade loader overlay out completely . to ( loader , { opacity : 0 , duratio…" at bounding box center [366, 180] width 370 height 220
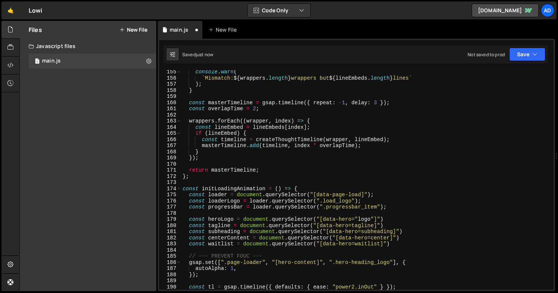
scroll to position [973, 0]
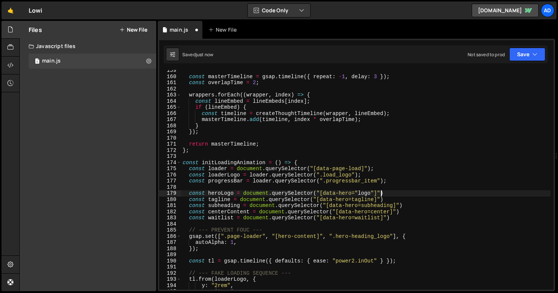
click at [380, 192] on div "const masterTimeline = gsap . timeline ({ repeat : - 1 , delay : 3 }) ; const o…" at bounding box center [366, 183] width 370 height 232
click at [319, 192] on div "const masterTimeline = gsap . timeline ({ repeat : - 1 , delay : 3 }) ; const o…" at bounding box center [366, 183] width 370 height 232
click at [316, 199] on div "const masterTimeline = gsap . timeline ({ repeat : - 1 , delay : 3 }) ; const o…" at bounding box center [366, 183] width 370 height 232
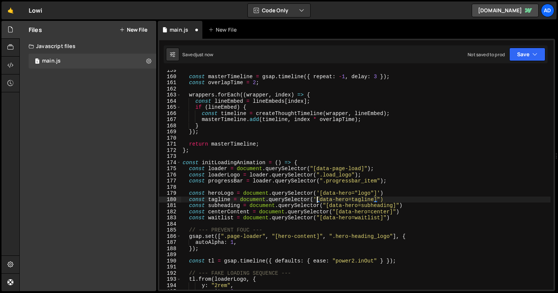
click at [380, 199] on div "const masterTimeline = gsap . timeline ({ repeat : - 1 , delay : 3 }) ; const o…" at bounding box center [366, 183] width 370 height 232
click at [400, 205] on div "const masterTimeline = gsap . timeline ({ repeat : - 1 , delay : 3 }) ; const o…" at bounding box center [366, 183] width 370 height 232
click at [397, 212] on div "const masterTimeline = gsap . timeline ({ repeat : - 1 , delay : 3 }) ; const o…" at bounding box center [366, 183] width 370 height 232
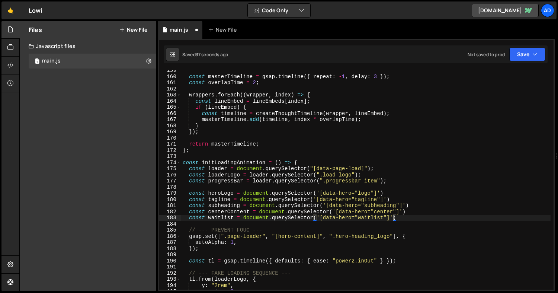
scroll to position [0, 15]
click at [420, 214] on div "const masterTimeline = gsap . timeline ({ repeat : - 1 , delay : 3 }) ; const o…" at bounding box center [366, 183] width 370 height 232
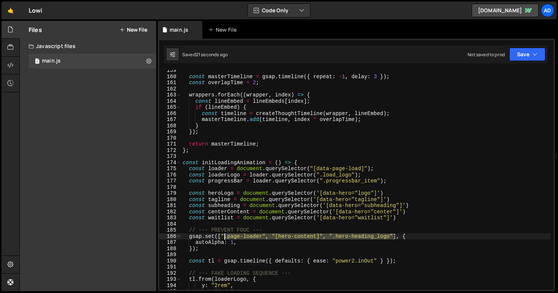
drag, startPoint x: 393, startPoint y: 236, endPoint x: 224, endPoint y: 235, distance: 169.4
click at [224, 235] on div "const masterTimeline = gsap . timeline ({ repeat : - 1 , delay : 3 }) ; const o…" at bounding box center [366, 183] width 370 height 232
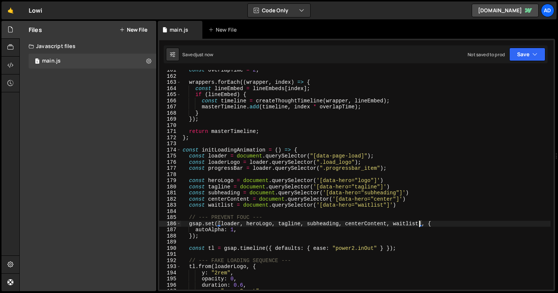
scroll to position [1015, 0]
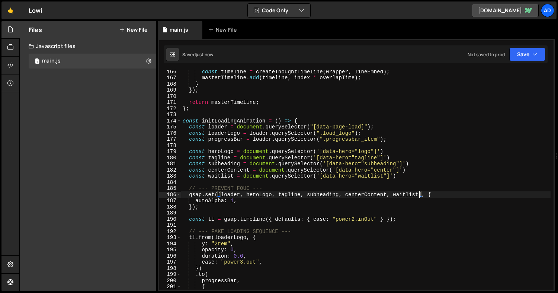
click at [434, 221] on div "const timeline = createThoughtTimeline ( wrapper , lineEmbed ) ; masterTimeline…" at bounding box center [366, 184] width 370 height 232
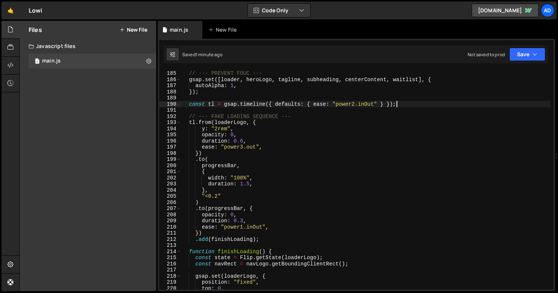
scroll to position [1130, 0]
click at [230, 120] on div "// --- PREVENT FOUC --- gsap . set ([ loader , heroLogo , tagline , subheading …" at bounding box center [366, 180] width 370 height 232
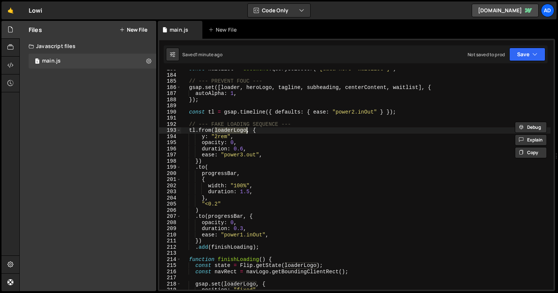
scroll to position [1122, 0]
click at [237, 156] on div "const waitlist = document . querySelector ( '[data-hero="waitlist"]' ) // --- P…" at bounding box center [366, 182] width 370 height 232
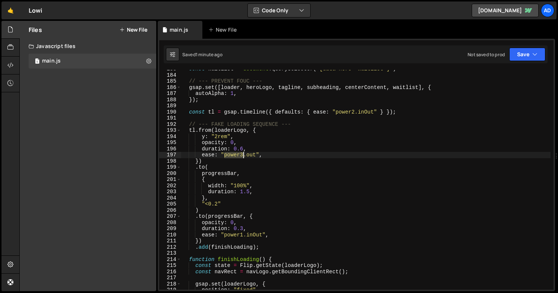
click at [237, 156] on div "const waitlist = document . querySelector ( '[data-hero="waitlist"]' ) // --- P…" at bounding box center [366, 182] width 370 height 232
click at [242, 147] on div "const waitlist = document . querySelector ( '[data-hero="waitlist"]' ) // --- P…" at bounding box center [366, 182] width 370 height 232
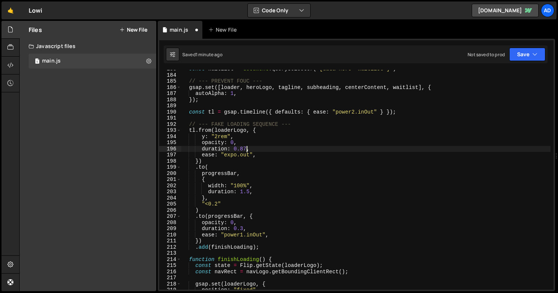
scroll to position [0, 4]
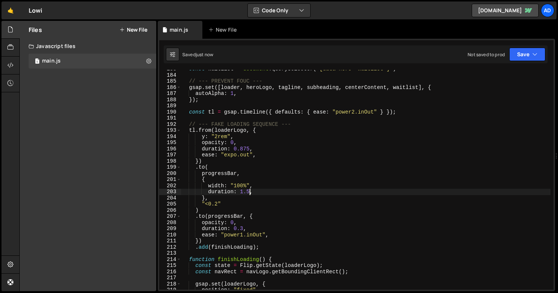
click at [249, 193] on div "const waitlist = document . querySelector ( '[data-hero="waitlist"]' ) // --- P…" at bounding box center [366, 182] width 370 height 232
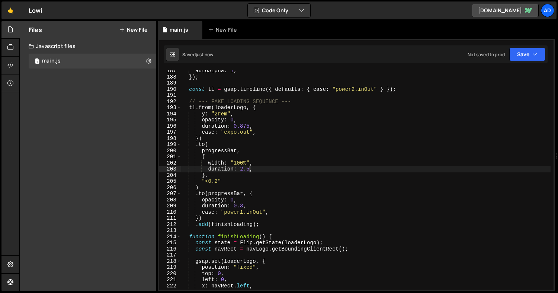
scroll to position [1156, 0]
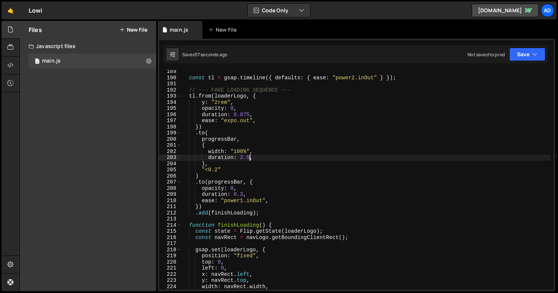
click at [214, 188] on div "const tl = gsap . timeline ({ defaults : { ease : "power2.inOut" } }) ; // --- …" at bounding box center [366, 184] width 370 height 232
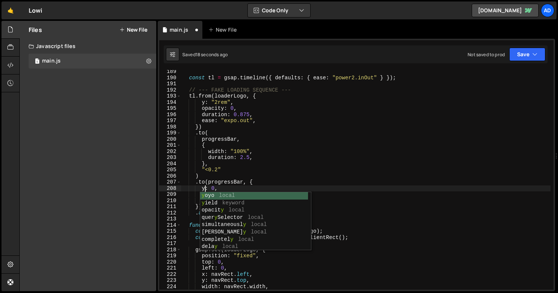
scroll to position [0, 1]
click at [215, 188] on div "const tl = gsap . timeline ({ defaults : { ease : "power2.inOut" } }) ; // --- …" at bounding box center [366, 184] width 370 height 232
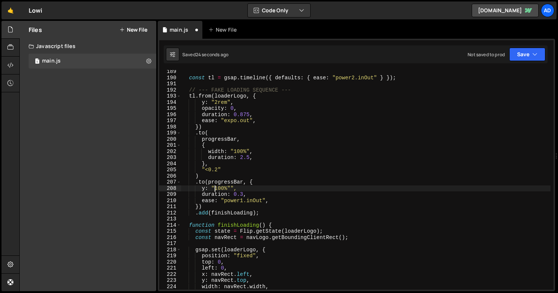
scroll to position [0, 2]
drag, startPoint x: 242, startPoint y: 200, endPoint x: 246, endPoint y: 200, distance: 4.5
click at [242, 200] on div "const tl = gsap . timeline ({ defaults : { ease : "power2.inOut" } }) ; // --- …" at bounding box center [366, 184] width 370 height 232
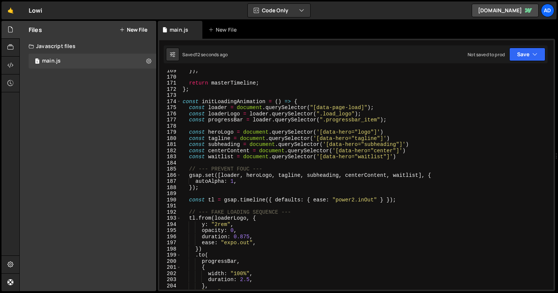
scroll to position [1181, 0]
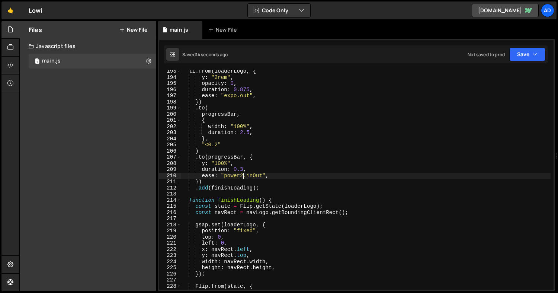
click at [223, 211] on div "tl . from ( loaderLogo , { y : "2rem" , opacity : 0 , duration : 0.875 , ease :…" at bounding box center [366, 184] width 370 height 232
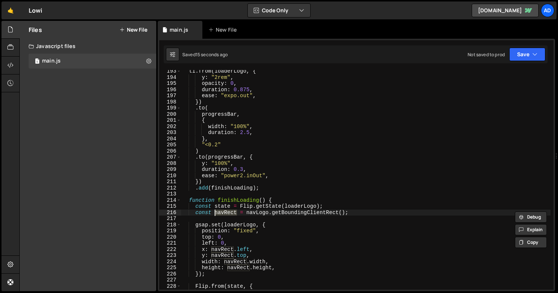
click at [258, 212] on div "tl . from ( loaderLogo , { y : "2rem" , opacity : 0 , duration : 0.875 , ease :…" at bounding box center [366, 184] width 370 height 232
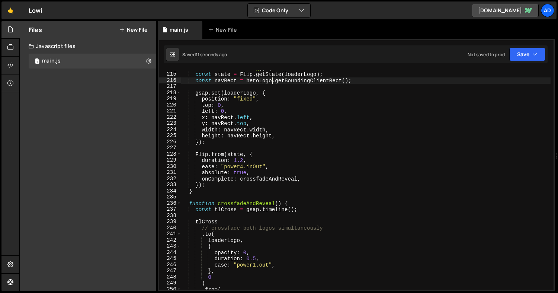
scroll to position [1343, 0]
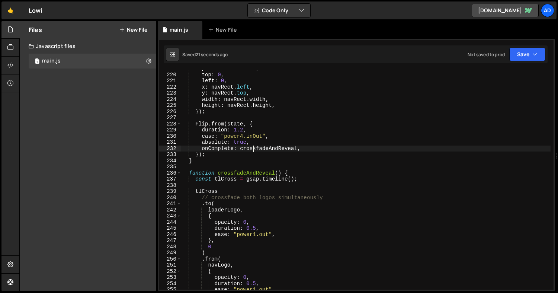
click at [254, 151] on div "position : "fixed" , top : 0 , left : 0 , x : navRect . left , y : navRect . to…" at bounding box center [366, 182] width 370 height 232
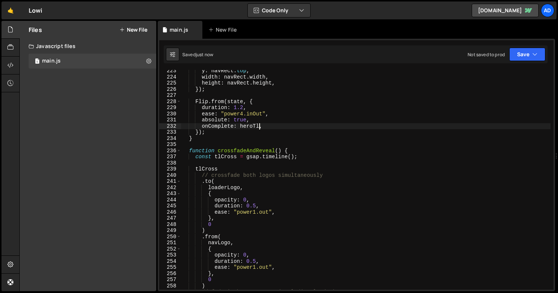
scroll to position [1372, 0]
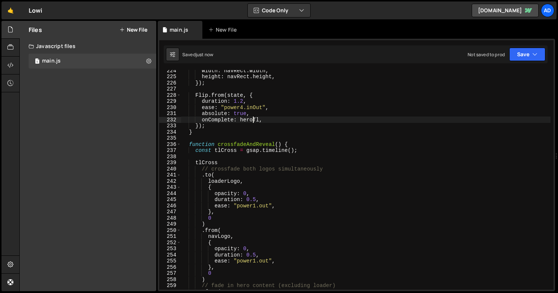
click at [253, 119] on div "width : navRect . width , height : navRect . height , }) ; Flip . from ( state …" at bounding box center [366, 183] width 370 height 232
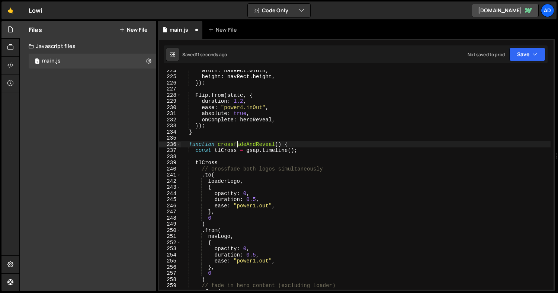
click at [236, 142] on div "width : navRect . width , height : navRect . height , }) ; Flip . from ( state …" at bounding box center [366, 183] width 370 height 232
click at [225, 152] on div "width : navRect . width , height : navRect . height , }) ; Flip . from ( state …" at bounding box center [366, 183] width 370 height 232
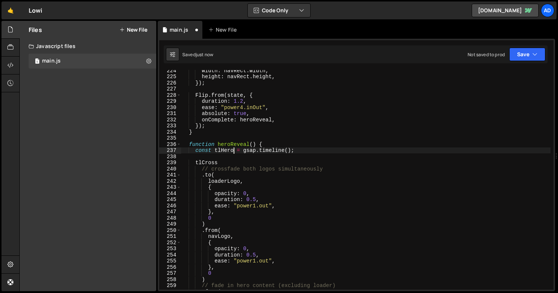
scroll to position [0, 3]
click at [211, 165] on div "width : navRect . width , height : navRect . height , }) ; Flip . from ( state …" at bounding box center [366, 183] width 370 height 232
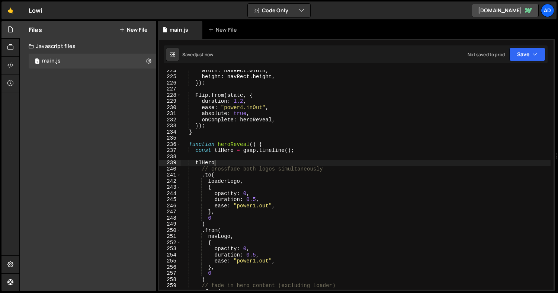
scroll to position [1383, 0]
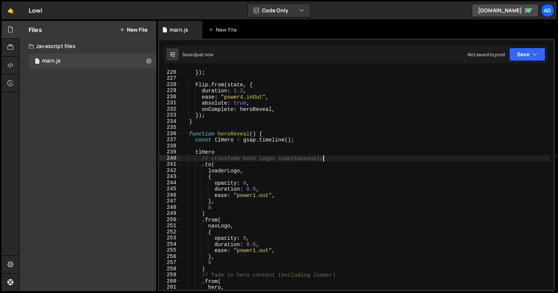
click at [341, 159] on div "}) ; Flip . from ( state , { duration : 1.2 , ease : "power4.inOut" , absolute …" at bounding box center [366, 185] width 370 height 232
type textarea "// crossfade both logos simultaneously"
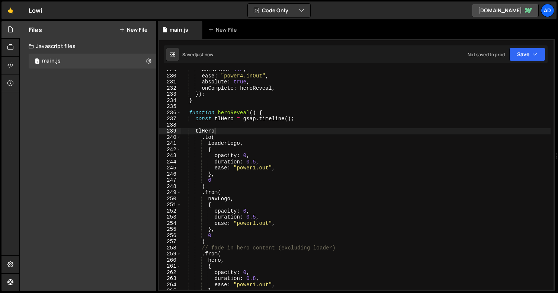
scroll to position [1410, 0]
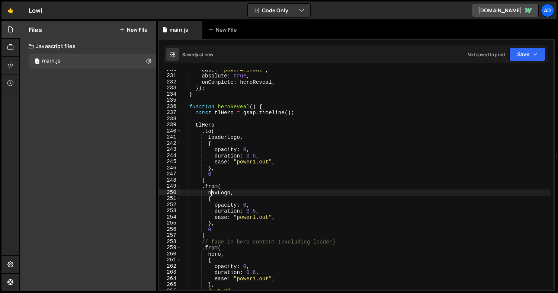
click at [212, 191] on div "ease : "power4.inOut" , absolute : true , onComplete : heroReveal , }) ; } func…" at bounding box center [366, 183] width 370 height 232
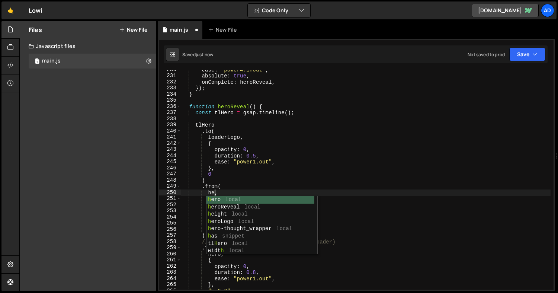
scroll to position [0, 2]
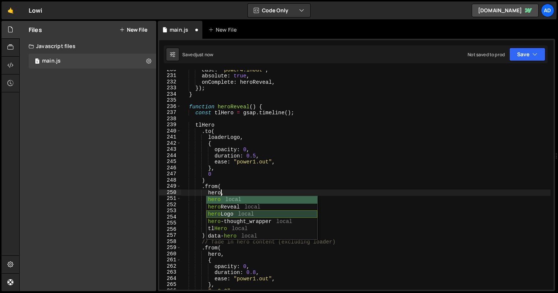
click at [216, 213] on div "hero local hero Reveal local hero Logo local hero -thought_wrapper local tl Her…" at bounding box center [262, 225] width 111 height 58
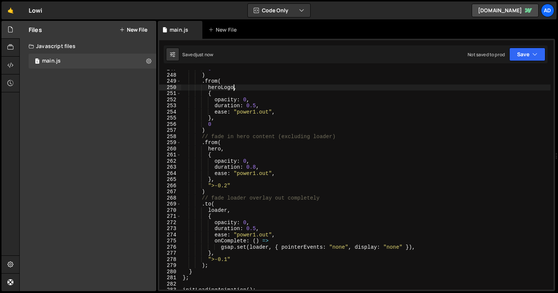
scroll to position [1518, 0]
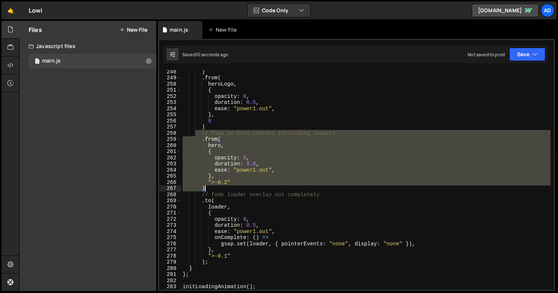
drag, startPoint x: 197, startPoint y: 132, endPoint x: 255, endPoint y: 188, distance: 80.8
click at [255, 188] on div ") . from ( heroLogo , { opacity : 0 , duration : 0.5 , ease : "power1.out" , } …" at bounding box center [366, 184] width 370 height 232
type textarea "">-0.2" )"
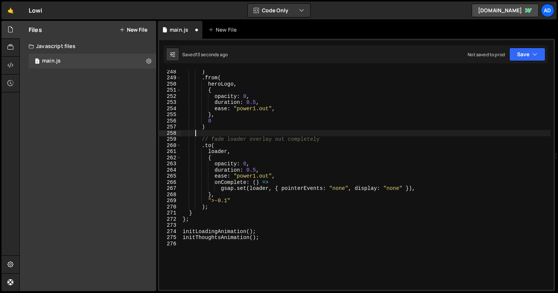
click at [212, 129] on div ") . from ( heroLogo , { opacity : 0 , duration : 0.5 , ease : "power1.out" , } …" at bounding box center [366, 184] width 370 height 232
type textarea ")"
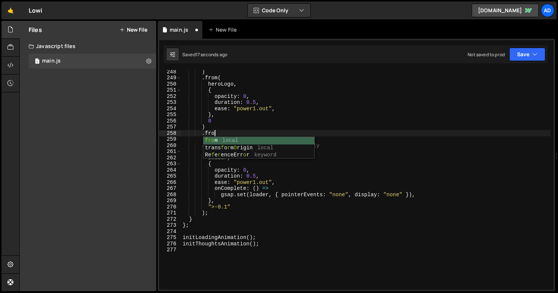
scroll to position [0, 2]
type textarea ".from(tagline, {"
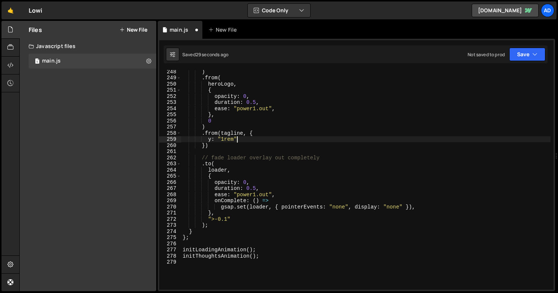
type textarea "y: "1rem","
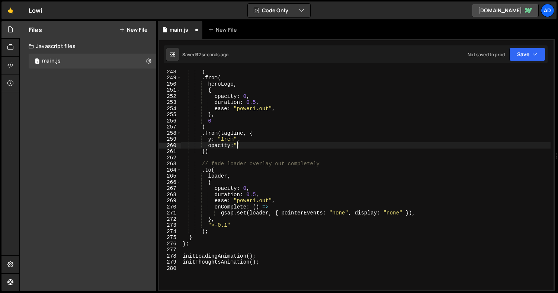
scroll to position [0, 3]
type textarea "opacity:"0","
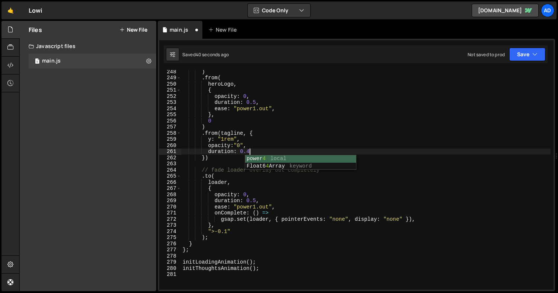
type textarea "duration: 0.4,"
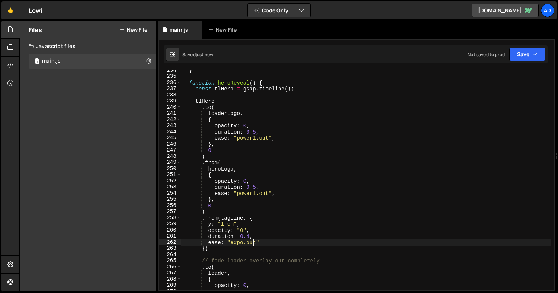
scroll to position [1499, 0]
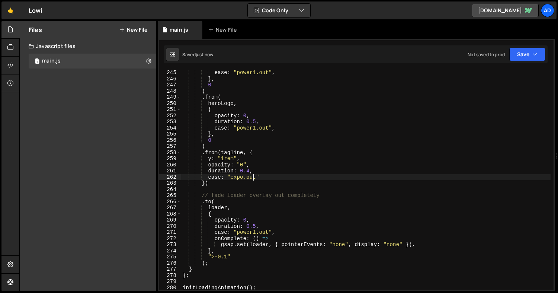
click at [204, 182] on div "ease : "power1.out" , } , 0 ) . from ( heroLogo , { opacity : 0 , duration : 0.…" at bounding box center [366, 186] width 370 height 232
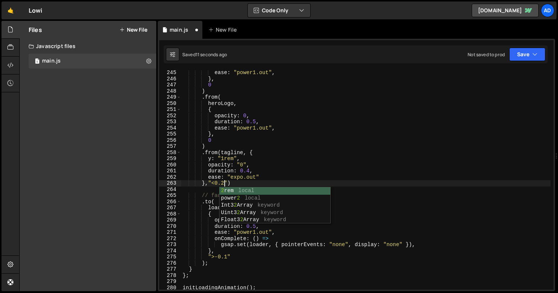
scroll to position [0, 3]
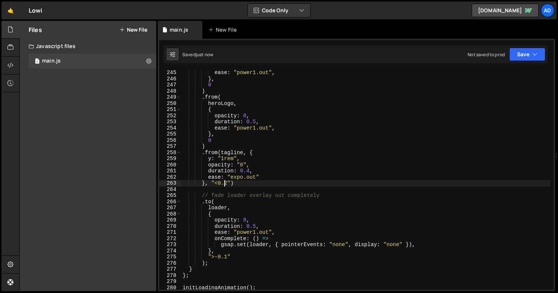
click at [246, 183] on div "ease : "power1.out" , } , 0 ) . from ( heroLogo , { opacity : 0 , duration : 0.…" at bounding box center [366, 186] width 370 height 232
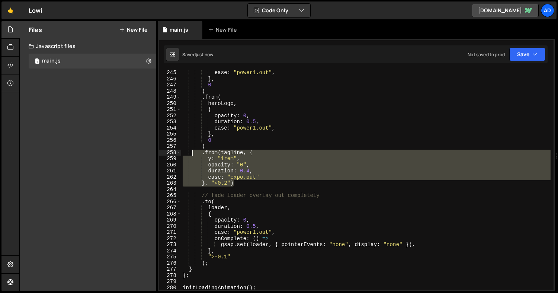
drag, startPoint x: 243, startPoint y: 184, endPoint x: 192, endPoint y: 153, distance: 58.9
click at [192, 153] on div "ease : "power1.out" , } , 0 ) . from ( heroLogo , { opacity : 0 , duration : 0.…" at bounding box center [366, 186] width 370 height 232
type textarea ".from(tagline, { y: "1rem","
click at [223, 188] on div "ease : "power1.out" , } , 0 ) . from ( heroLogo , { opacity : 0 , duration : 0.…" at bounding box center [366, 186] width 370 height 232
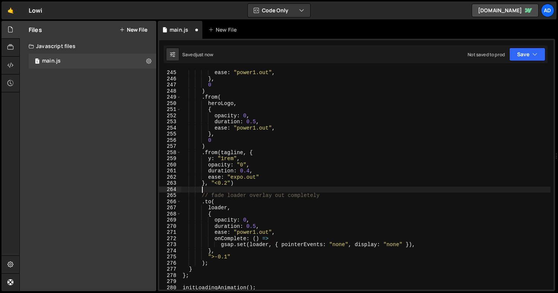
paste textarea "}, "<0.2")"
type textarea "}, "<0.2")"
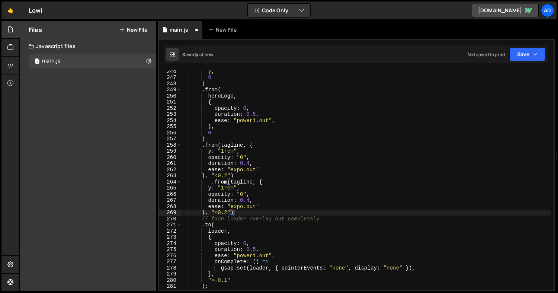
scroll to position [1513, 0]
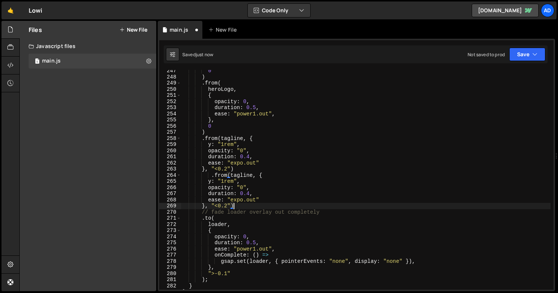
click at [242, 171] on div "0 ) . from ( heroLogo , { opacity : 0 , duration : 0.5 , ease : "power1.out" , …" at bounding box center [366, 184] width 370 height 232
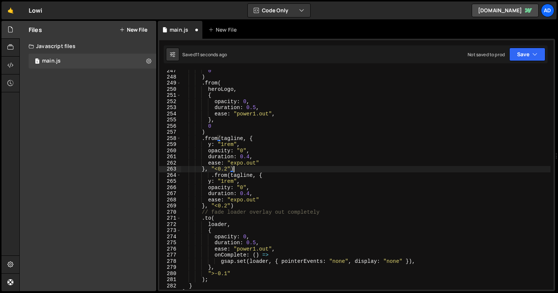
scroll to position [0, 1]
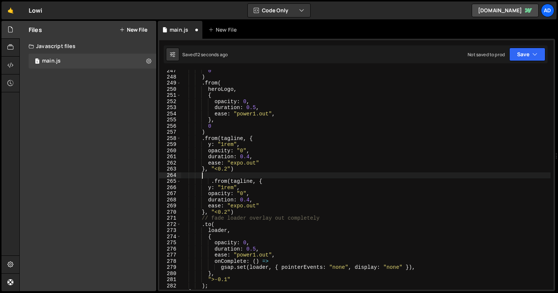
click at [214, 181] on div "0 ) . from ( heroLogo , { opacity : 0 , duration : 0.5 , ease : "power1.out" , …" at bounding box center [366, 184] width 370 height 232
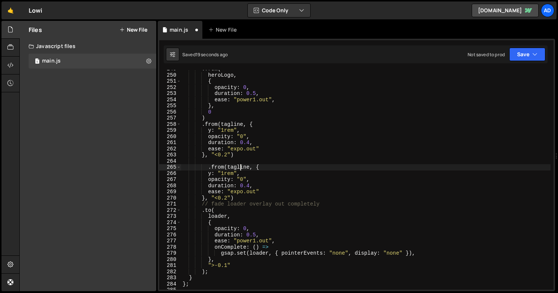
click at [241, 169] on div ". from ( heroLogo , { opacity : 0 , duration : 0.5 , ease : "power1.out" , } , …" at bounding box center [366, 182] width 370 height 232
click at [227, 196] on div ". from ( heroLogo , { opacity : 0 , duration : 0.5 , ease : "power1.out" , } , …" at bounding box center [366, 182] width 370 height 232
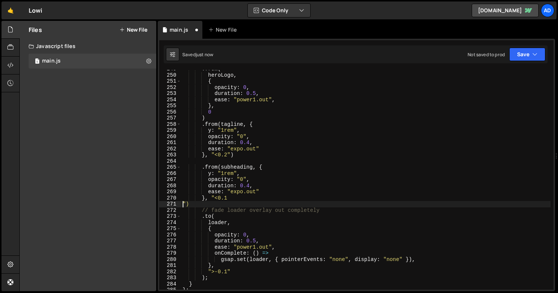
scroll to position [0, 0]
type textarea "}, "<0.1")"
type textarea "."
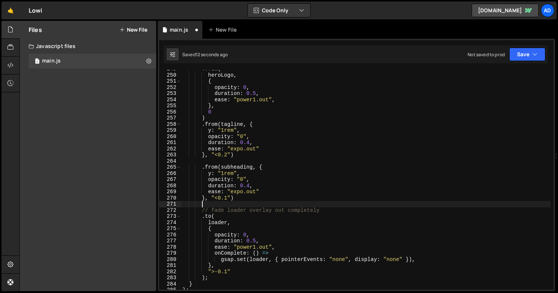
paste textarea "}, "<0.2")"
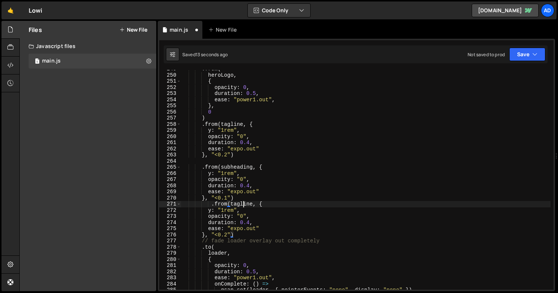
click at [245, 204] on div ". from ( heroLogo , { opacity : 0 , duration : 0.5 , ease : "power1.out" , } , …" at bounding box center [366, 182] width 370 height 232
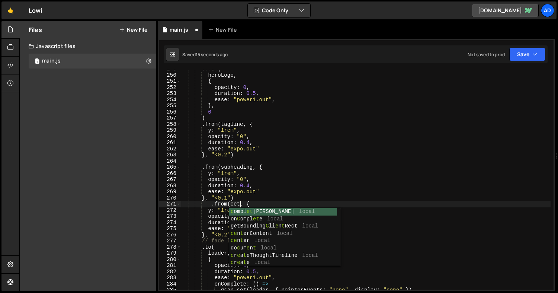
scroll to position [0, 4]
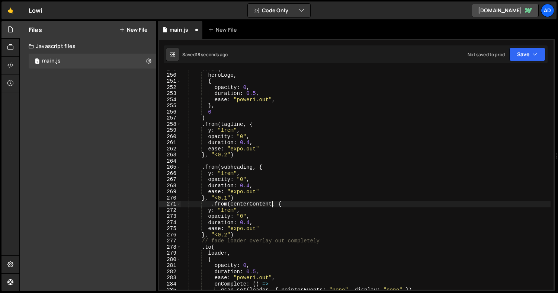
click at [246, 213] on div ". from ( heroLogo , { opacity : 0 , duration : 0.5 , ease : "power1.out" , } , …" at bounding box center [366, 182] width 370 height 232
type textarea "y: "1rem","
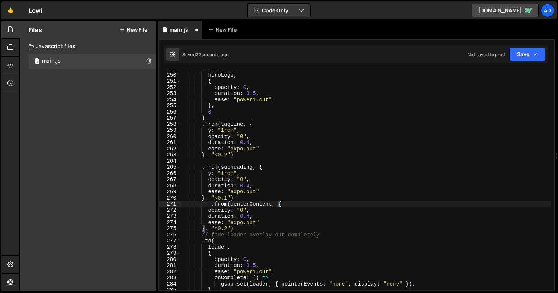
click at [227, 231] on div ". from ( heroLogo , { opacity : 0 , duration : 0.5 , ease : "power1.out" , } , …" at bounding box center [366, 182] width 370 height 232
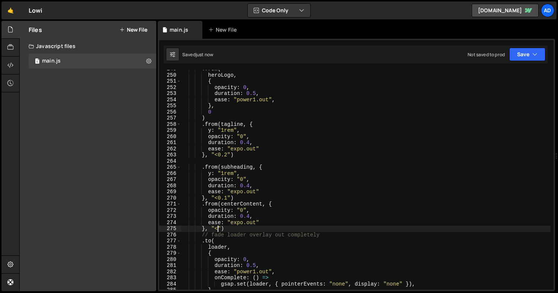
click at [238, 222] on div ". from ( heroLogo , { opacity : 0 , duration : 0.5 , ease : "power1.out" , } , …" at bounding box center [366, 182] width 370 height 232
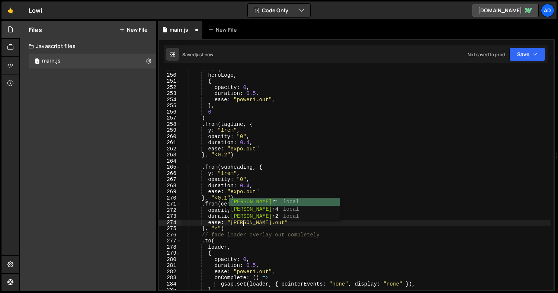
scroll to position [0, 4]
click at [246, 201] on div "power 1 local power 4 local power 2 local" at bounding box center [284, 216] width 111 height 36
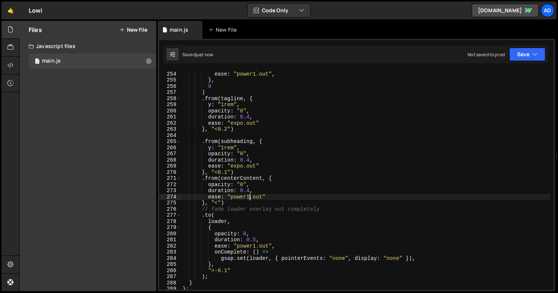
scroll to position [1554, 0]
click at [230, 203] on div "ease : "power1.out" , } , 0 ) . from ( [PERSON_NAME] , { y : "1rem" , opacity :…" at bounding box center [366, 186] width 370 height 232
type textarea "}, "<")"
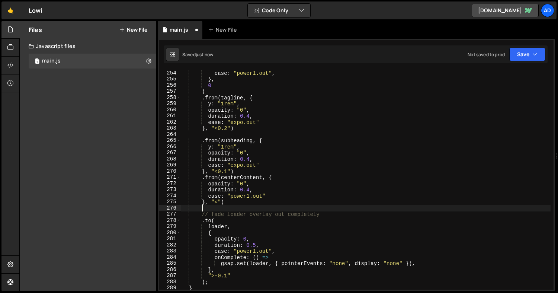
paste textarea "}, "<0.2")"
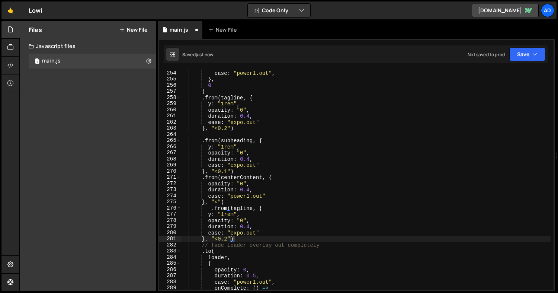
click at [238, 207] on div "ease : "power1.out" , } , 0 ) . from ( [PERSON_NAME] , { y : "1rem" , opacity :…" at bounding box center [366, 186] width 370 height 232
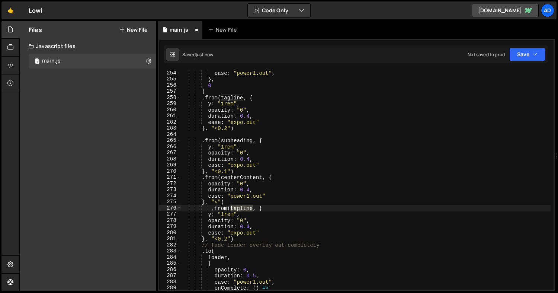
click at [238, 207] on div "ease : "power1.out" , } , 0 ) . from ( [PERSON_NAME] , { y : "1rem" , opacity :…" at bounding box center [366, 186] width 370 height 232
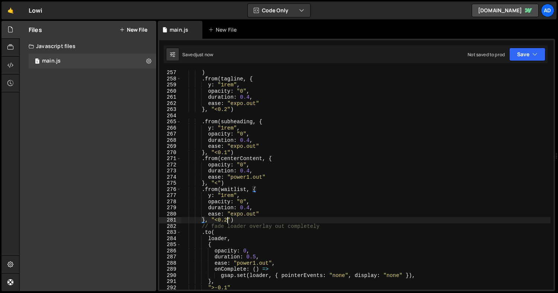
click at [226, 220] on div ") . from ( [PERSON_NAME] , { y : "1rem" , opacity : "0" , duration : 0.4 , ease…" at bounding box center [366, 186] width 370 height 232
click at [245, 218] on div ") . from ( [PERSON_NAME] , { y : "1rem" , opacity : "0" , duration : 0.4 , ease…" at bounding box center [366, 186] width 370 height 232
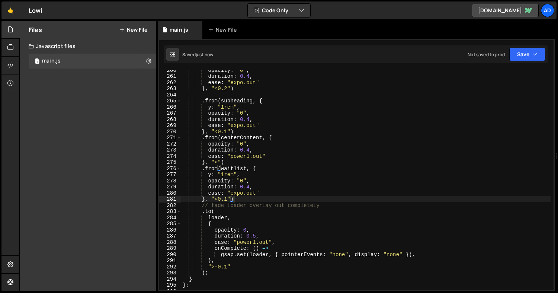
scroll to position [1624, 0]
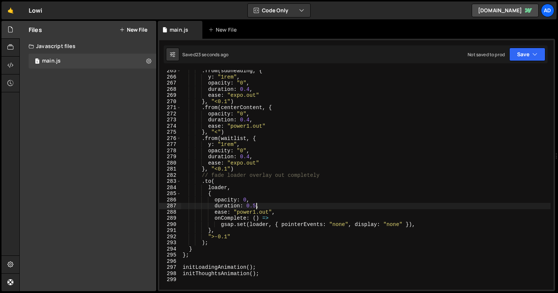
click at [255, 203] on div ". from ( subheading , { y : "1rem" , opacity : "0" , duration : 0.4 , ease : "e…" at bounding box center [366, 184] width 370 height 232
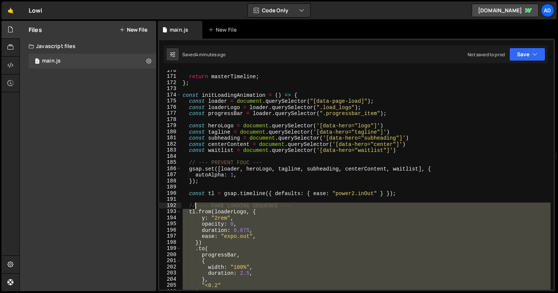
scroll to position [1030, 0]
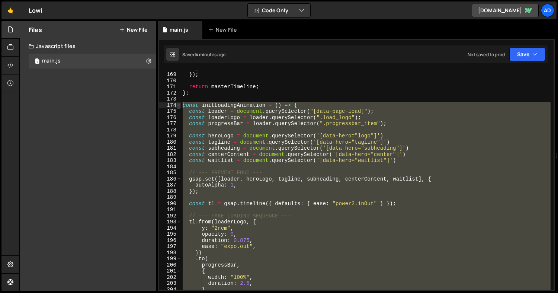
drag, startPoint x: 260, startPoint y: 254, endPoint x: 178, endPoint y: 105, distance: 170.8
click at [178, 105] on div "duration: 0.1, 168 169 170 171 172 173 174 175 176 177 178 179 180 181 182 183 …" at bounding box center [356, 180] width 395 height 220
click at [272, 189] on div "} }) ; return masterTimeline ; } ; const initLoadingAnimation = ( ) => { const …" at bounding box center [366, 180] width 370 height 220
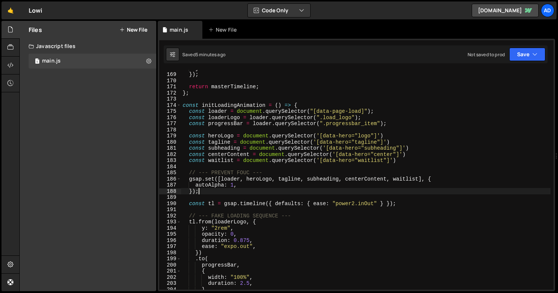
scroll to position [0, 1]
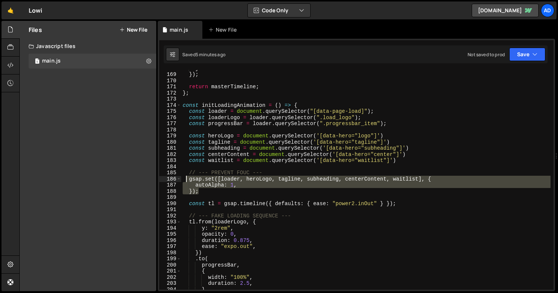
drag, startPoint x: 205, startPoint y: 189, endPoint x: 186, endPoint y: 179, distance: 22.0
click at [186, 179] on div "} }) ; return masterTimeline ; } ; const initLoadingAnimation = ( ) => { const …" at bounding box center [366, 181] width 370 height 232
type textarea "gsap.set([loader, heroLogo, tagline, subheading, centerContent, waitlist], { au…"
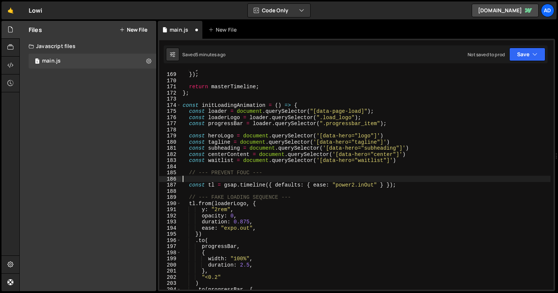
scroll to position [0, 0]
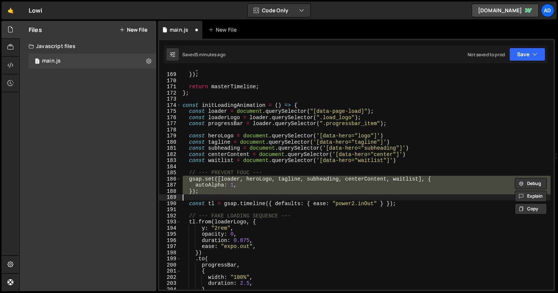
click at [213, 191] on div "} }) ; return masterTimeline ; } ; const initLoadingAnimation = ( ) => { const …" at bounding box center [366, 180] width 370 height 220
type textarea "});"
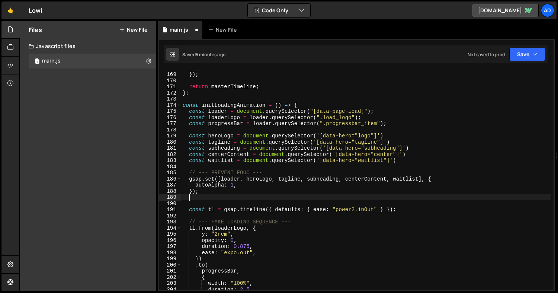
paste textarea
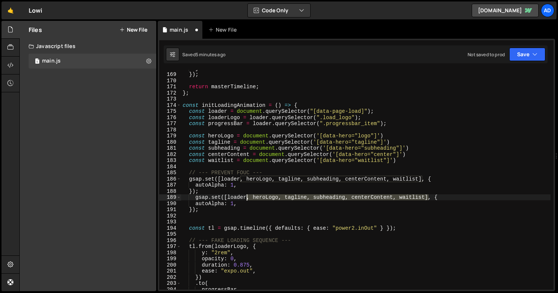
drag, startPoint x: 429, startPoint y: 197, endPoint x: 246, endPoint y: 198, distance: 183.2
click at [246, 198] on div "} }) ; return masterTimeline ; } ; const initLoadingAnimation = ( ) => { const …" at bounding box center [366, 181] width 370 height 232
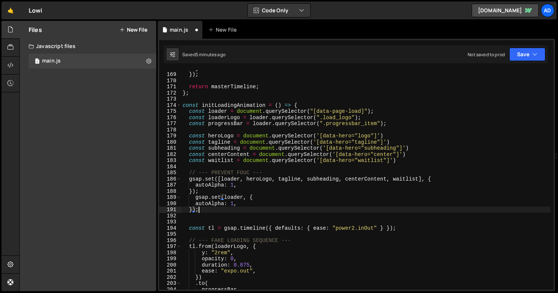
click at [223, 210] on div "} }) ; return masterTimeline ; } ; const initLoadingAnimation = ( ) => { const …" at bounding box center [366, 181] width 370 height 232
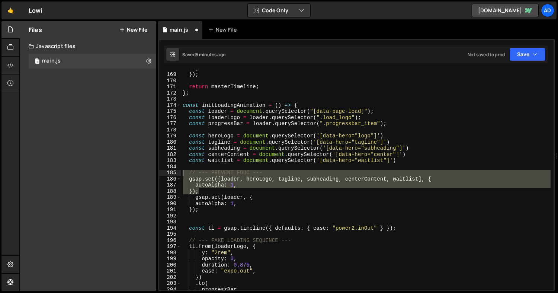
drag, startPoint x: 205, startPoint y: 192, endPoint x: 170, endPoint y: 175, distance: 38.3
click at [170, 175] on div "}); 168 169 170 171 172 173 174 175 176 177 178 179 180 181 182 183 184 185 186…" at bounding box center [356, 180] width 395 height 220
type textarea "// --- PREVENT FOUC --- gsap.set([loader, heroLogo, tagline, subheading, center…"
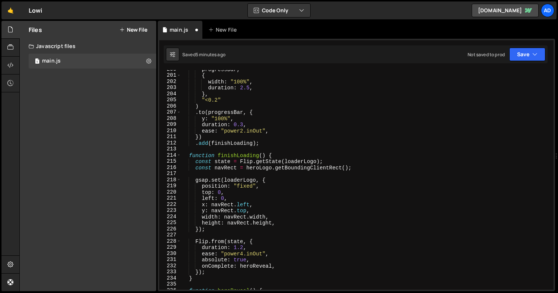
scroll to position [1247, 0]
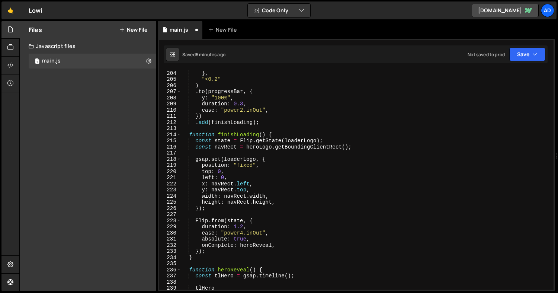
click at [370, 146] on div "duration : 2.5 , } , "<0.2" ) . to ( progressBar , { y : "100%" , duration : 0.…" at bounding box center [366, 180] width 370 height 232
type textarea "const navRect = heroLogo.getBoundingClientRect();"
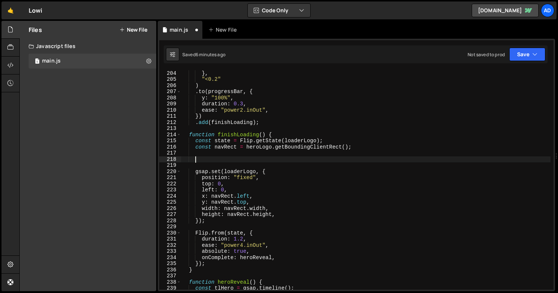
paste textarea "});"
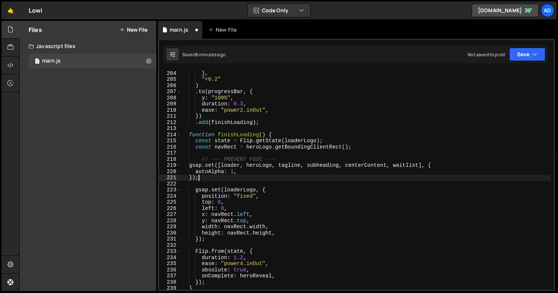
click at [231, 163] on div "duration : 2.5 , } , "<0.2" ) . to ( progressBar , { y : "100%" , duration : 0.…" at bounding box center [366, 180] width 370 height 232
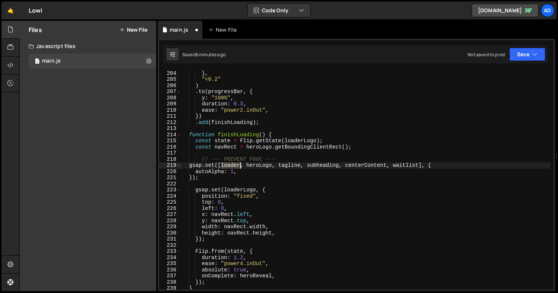
click at [231, 163] on div "duration : 2.5 , } , "<0.2" ) . to ( progressBar , { y : "100%" , duration : 0.…" at bounding box center [366, 180] width 370 height 232
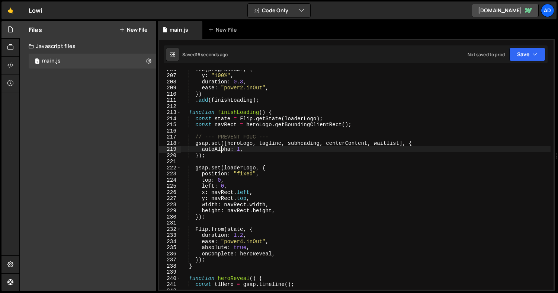
scroll to position [1259, 0]
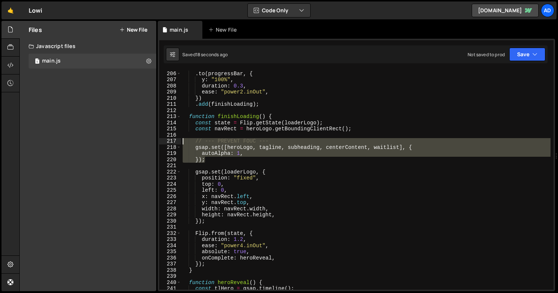
drag, startPoint x: 207, startPoint y: 162, endPoint x: 184, endPoint y: 143, distance: 29.6
click at [184, 143] on div ") . to ( progressBar , { y : "100%" , duration : 0.3 , ease : "power2.inOut" , …" at bounding box center [366, 180] width 370 height 232
type textarea "// --- PREVENT FOUC --- gsap.set([heroLogo, tagline, subheading, centerContent,…"
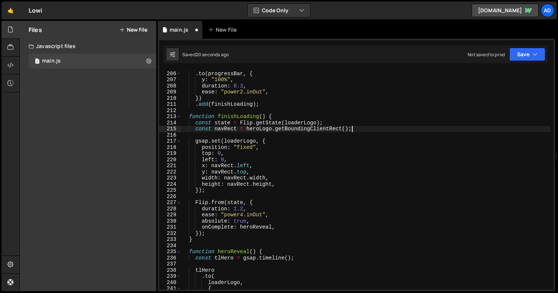
scroll to position [1312, 0]
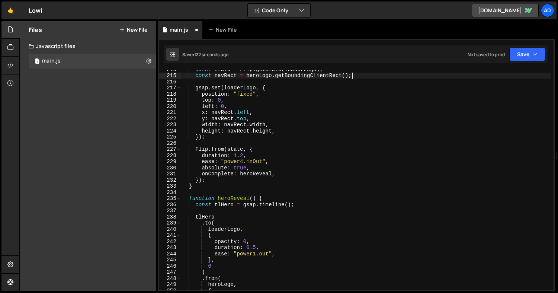
click at [281, 198] on div "const state = Flip . getState ( loaderLogo ) ; const navRect = heroLogo . getBo…" at bounding box center [366, 182] width 370 height 232
type textarea "function heroReveal() {"
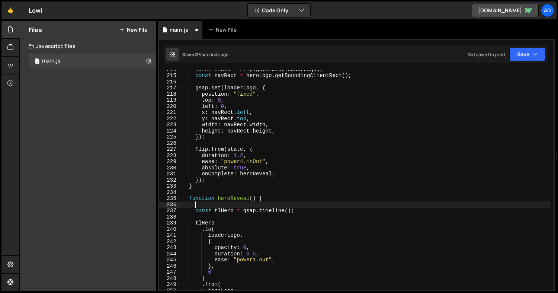
scroll to position [0, 0]
paste textarea "});"
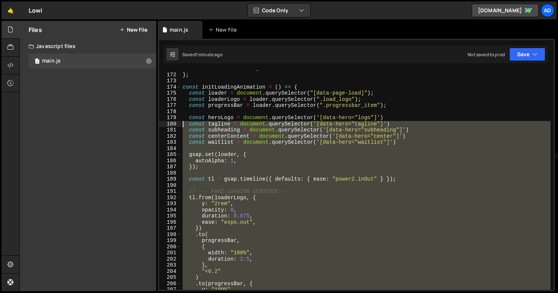
scroll to position [1035, 0]
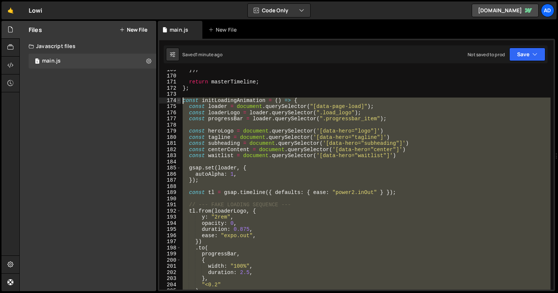
drag, startPoint x: 193, startPoint y: 160, endPoint x: 177, endPoint y: 100, distance: 62.8
click at [177, 100] on div "}); 169 170 171 172 173 174 175 176 177 178 179 180 181 182 183 184 185 186 187…" at bounding box center [356, 180] width 395 height 220
click at [253, 182] on div "}) ; return masterTimeline ; } ; const initLoadingAnimation = ( ) => { const lo…" at bounding box center [366, 183] width 370 height 232
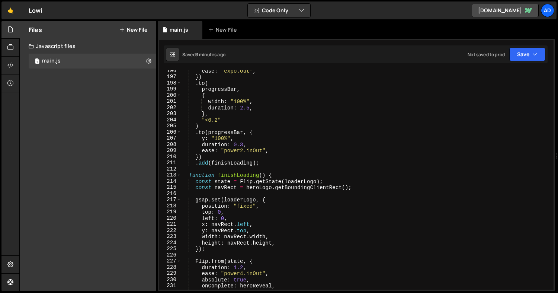
scroll to position [1322, 0]
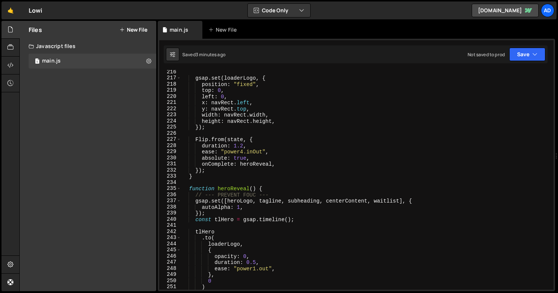
click at [519, 61] on div "Saved 3 minutes ago Not saved to prod Upgrade to Edit Save Save to Staging S Sa…" at bounding box center [356, 54] width 384 height 18
click at [522, 57] on button "Save" at bounding box center [528, 54] width 36 height 13
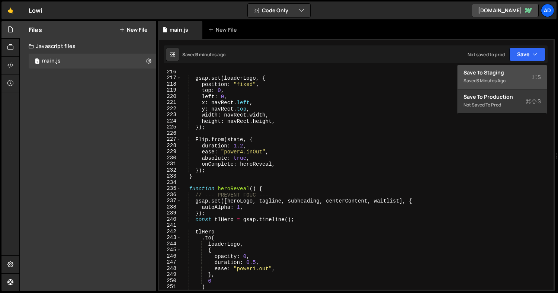
click at [495, 72] on div "Save to Staging S" at bounding box center [502, 72] width 77 height 7
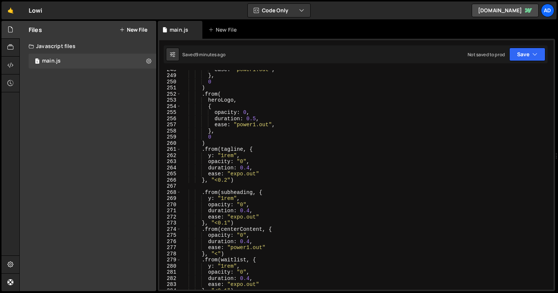
scroll to position [1440, 0]
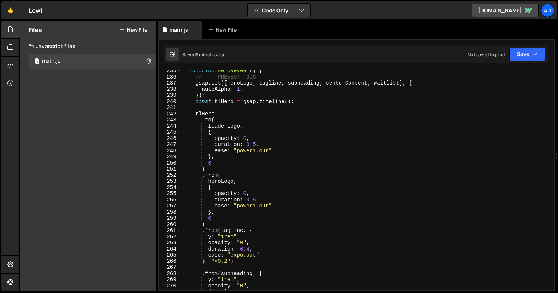
click at [255, 141] on div "function heroReveal ( ) { // --- PREVENT FOUC --- gsap . set ([ heroLogo , tagl…" at bounding box center [366, 184] width 370 height 232
click at [255, 144] on div "function heroReveal ( ) { // --- PREVENT FOUC --- gsap . set ([ heroLogo , tagl…" at bounding box center [366, 184] width 370 height 232
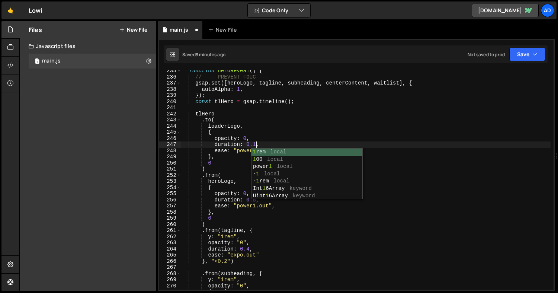
click at [239, 195] on div "function heroReveal ( ) { // --- PREVENT FOUC --- gsap . set ([ heroLogo , tagl…" at bounding box center [366, 184] width 370 height 232
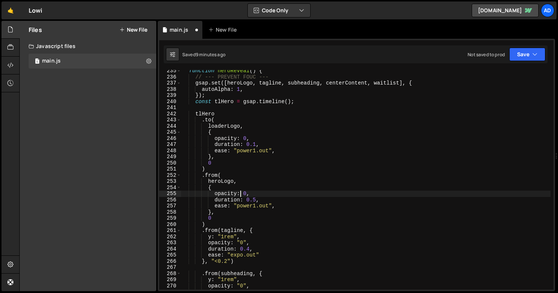
scroll to position [0, 4]
click at [256, 198] on div "function heroReveal ( ) { // --- PREVENT FOUC --- gsap . set ([ heroLogo , tagl…" at bounding box center [366, 184] width 370 height 232
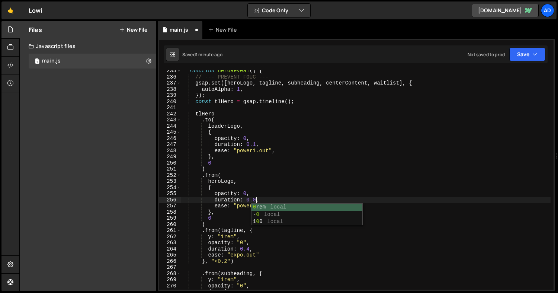
scroll to position [0, 5]
click at [257, 145] on div "function heroReveal ( ) { // --- PREVENT FOUC --- gsap . set ([ heroLogo , tagl…" at bounding box center [366, 184] width 370 height 232
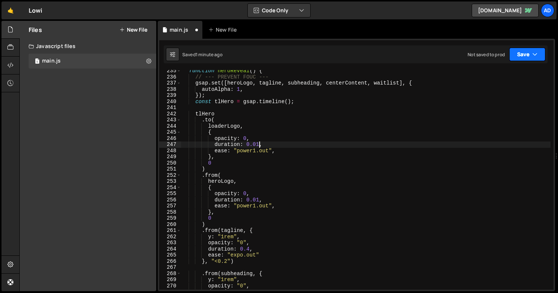
click at [524, 53] on button "Save" at bounding box center [528, 54] width 36 height 13
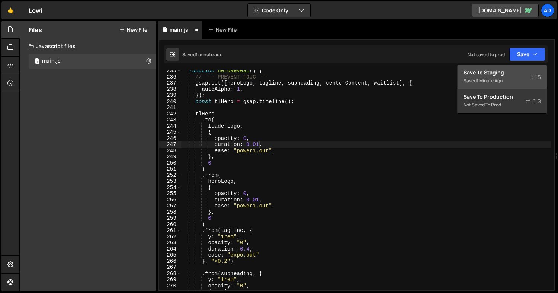
click at [499, 71] on div "Save to Staging S" at bounding box center [502, 72] width 77 height 7
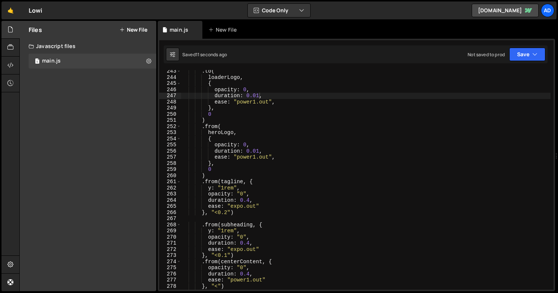
scroll to position [1510, 0]
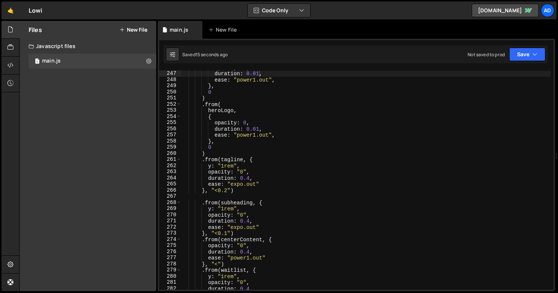
click at [250, 177] on div "opacity : 0 , duration : 0.01 , ease : "power1.out" , } , 0 ) . from ( heroLogo…" at bounding box center [366, 180] width 370 height 232
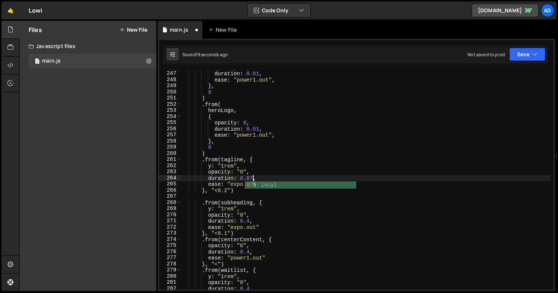
scroll to position [0, 5]
click at [226, 190] on div "opacity : 0 , duration : 0.01 , ease : "power1.out" , } , 0 ) . from ( heroLogo…" at bounding box center [366, 180] width 370 height 232
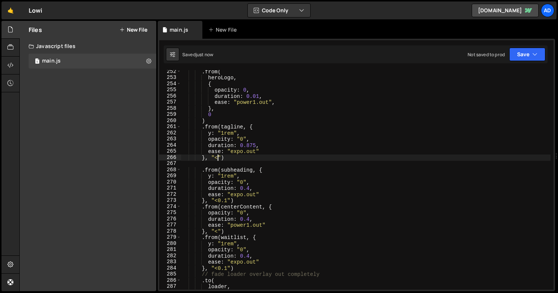
scroll to position [1543, 0]
click at [250, 187] on div ". from ( heroLogo , { opacity : 0 , duration : 0.01 , ease : "power1.out" , } ,…" at bounding box center [366, 184] width 370 height 232
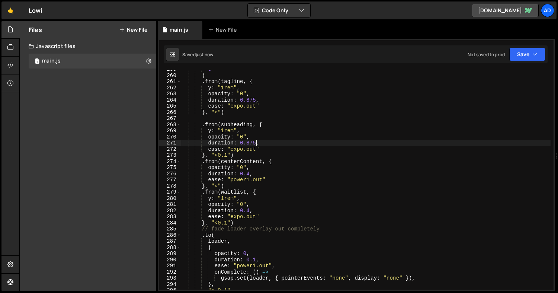
scroll to position [1589, 0]
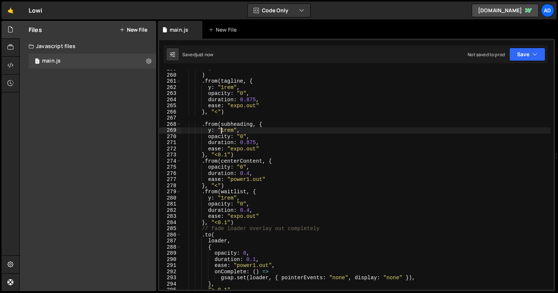
click at [223, 130] on div "0 ) . from ( [PERSON_NAME] , { y : "1rem" , opacity : "0" , duration : 0.875 , …" at bounding box center [366, 182] width 370 height 232
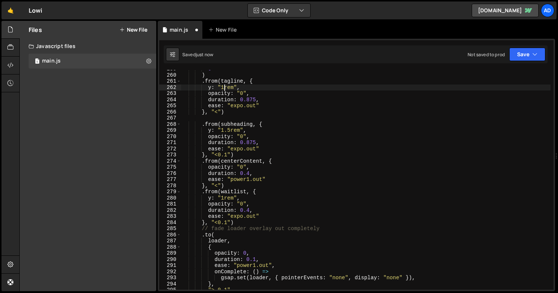
click at [224, 85] on div "0 ) . from ( [PERSON_NAME] , { y : "1rem" , opacity : "0" , duration : 0.875 , …" at bounding box center [366, 182] width 370 height 232
click at [249, 173] on div "0 ) . from ( [PERSON_NAME] , { y : "1.5rem" , opacity : "0" , duration : 0.875 …" at bounding box center [366, 182] width 370 height 232
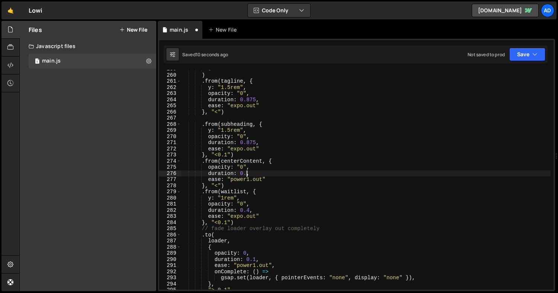
scroll to position [0, 4]
click at [300, 172] on div "0 ) . from ( [PERSON_NAME] , { y : "1.5rem" , opacity : "0" , duration : 0.875 …" at bounding box center [366, 182] width 370 height 232
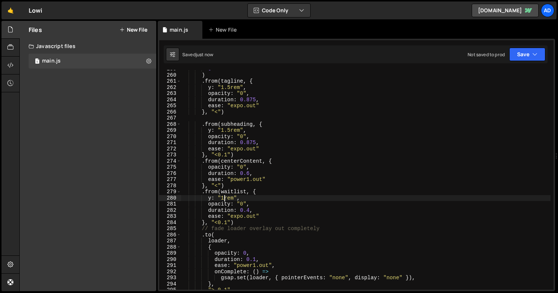
click at [223, 196] on div "0 ) . from ( [PERSON_NAME] , { y : "1.5rem" , opacity : "0" , duration : 0.875 …" at bounding box center [366, 182] width 370 height 232
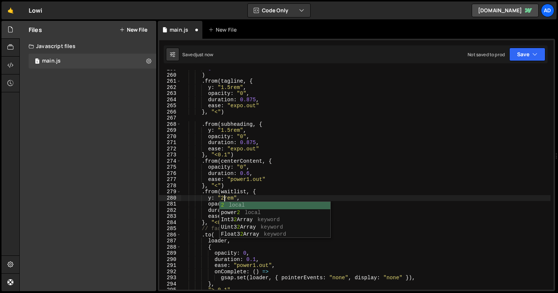
click at [284, 179] on div "0 ) . from ( [PERSON_NAME] , { y : "1.5rem" , opacity : "0" , duration : 0.875 …" at bounding box center [366, 182] width 370 height 232
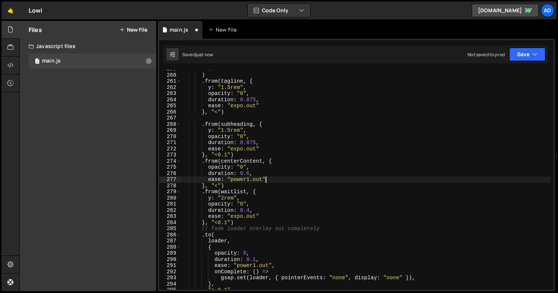
click at [249, 210] on div "0 ) . from ( [PERSON_NAME] , { y : "1.5rem" , opacity : "0" , duration : 0.875 …" at bounding box center [366, 182] width 370 height 232
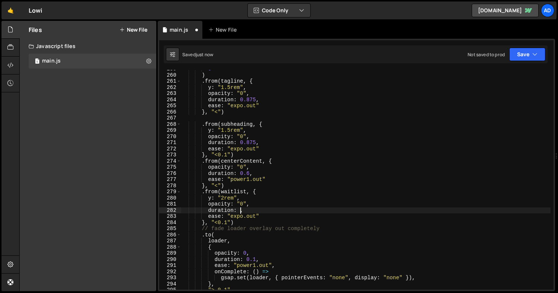
scroll to position [0, 4]
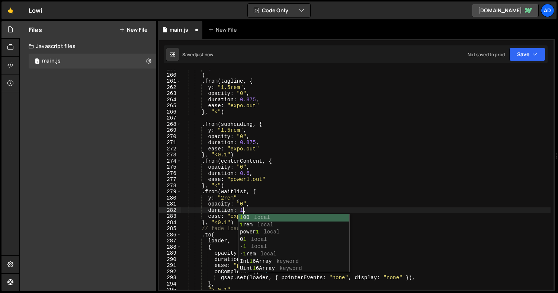
click at [279, 190] on div "0 ) . from ( [PERSON_NAME] , { y : "1.5rem" , opacity : "0" , duration : 0.875 …" at bounding box center [366, 182] width 370 height 232
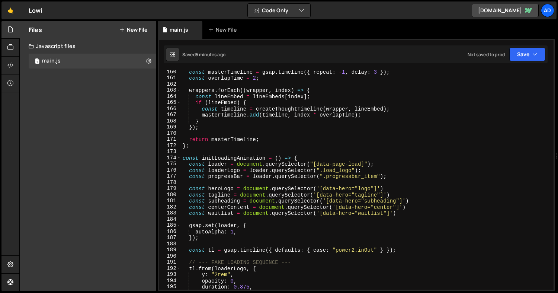
scroll to position [991, 0]
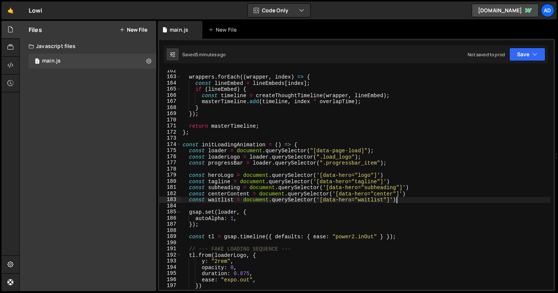
click at [402, 198] on div "wrappers . forEach (( wrapper , index ) => { const lineEmbed = lineEmbeds [ ind…" at bounding box center [366, 184] width 370 height 232
type textarea "const waitlist = document.querySelector('[data-hero="waitlist"]')"
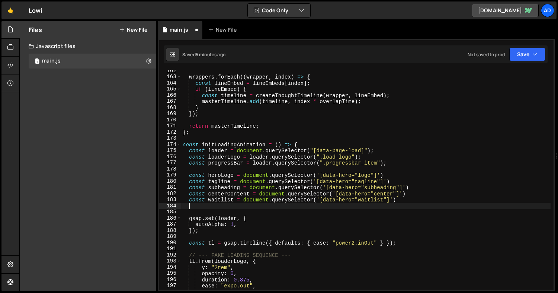
click at [402, 194] on div "wrappers . forEach (( wrapper , index ) => { const lineEmbed = lineEmbeds [ ind…" at bounding box center [366, 184] width 370 height 232
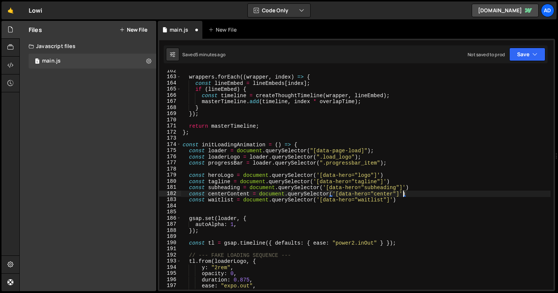
click at [402, 197] on div "wrappers . forEach (( wrapper , index ) => { const lineEmbed = lineEmbeds [ ind…" at bounding box center [366, 184] width 370 height 232
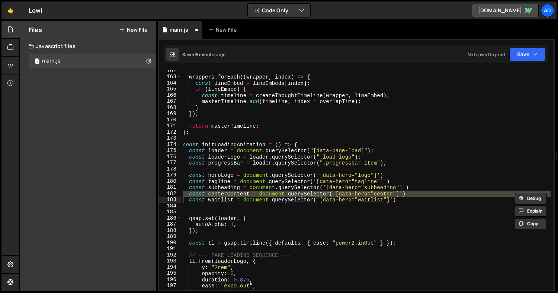
click at [402, 200] on div "wrappers . forEach (( wrapper , index ) => { const lineEmbed = lineEmbeds [ ind…" at bounding box center [366, 184] width 370 height 232
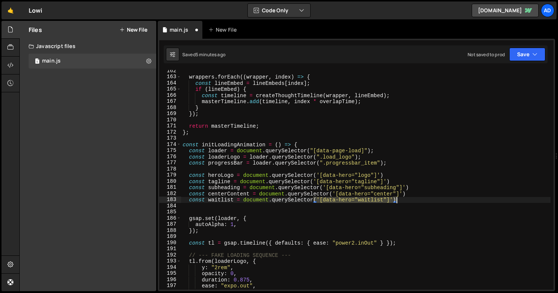
click at [402, 200] on div "wrappers . forEach (( wrapper , index ) => { const lineEmbed = lineEmbeds [ ind…" at bounding box center [366, 184] width 370 height 232
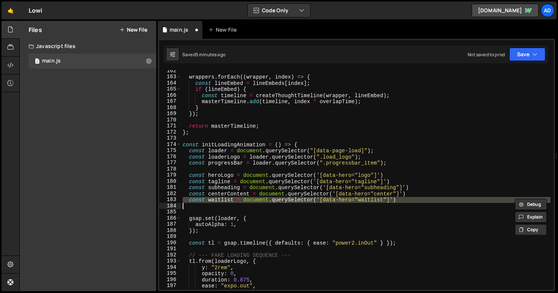
click at [407, 200] on div "wrappers . forEach (( wrapper , index ) => { const lineEmbed = lineEmbeds [ ind…" at bounding box center [366, 180] width 370 height 220
type textarea "const waitlist = document.querySelector('[data-hero="waitlist"]')"
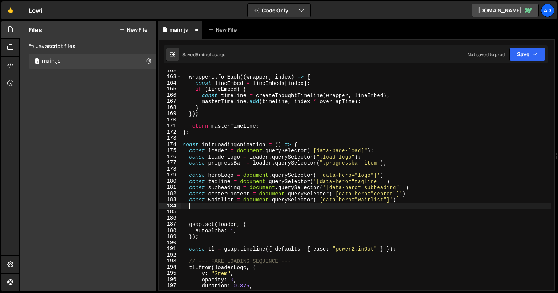
paste textarea
click at [216, 203] on div "wrappers . forEach (( wrapper , index ) => { const lineEmbed = lineEmbeds [ ind…" at bounding box center [366, 184] width 370 height 232
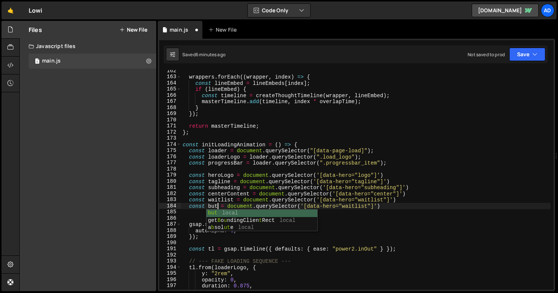
scroll to position [0, 3]
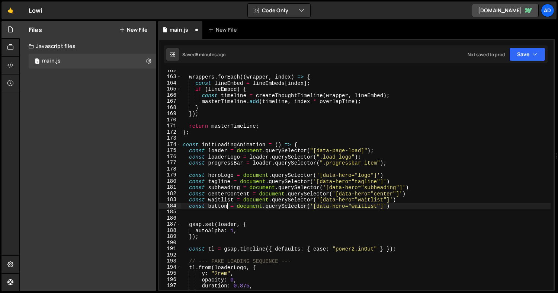
click at [367, 207] on div "wrappers . forEach (( wrapper , index ) => { const lineEmbed = lineEmbeds [ ind…" at bounding box center [366, 184] width 370 height 232
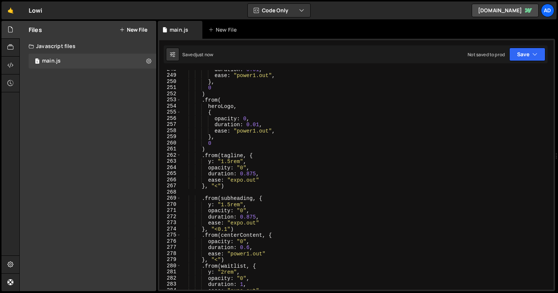
scroll to position [1606, 0]
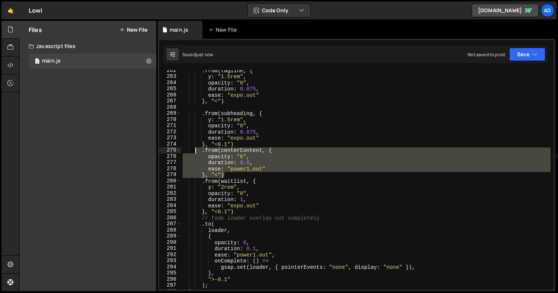
drag, startPoint x: 229, startPoint y: 173, endPoint x: 194, endPoint y: 150, distance: 42.0
click at [194, 150] on div ". from ( [PERSON_NAME] , { y : "1.5rem" , opacity : "0" , duration : 0.875 , ea…" at bounding box center [366, 183] width 370 height 232
click at [227, 173] on div ". from ( [PERSON_NAME] , { y : "1.5rem" , opacity : "0" , duration : 0.875 , ea…" at bounding box center [366, 180] width 370 height 220
type textarea "}, "<")"
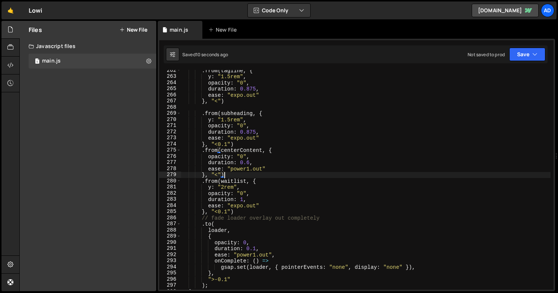
scroll to position [0, 1]
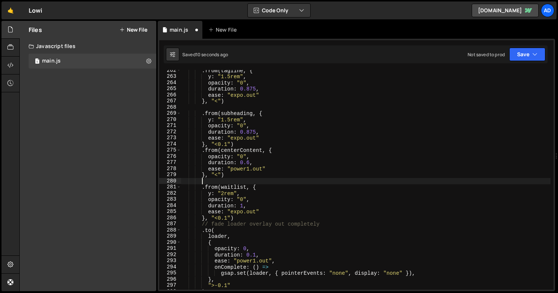
paste textarea "}, "<")"
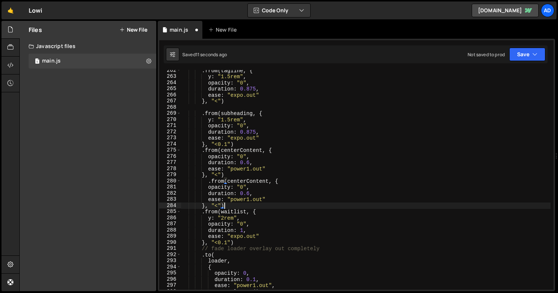
click at [249, 181] on div ". from ( [PERSON_NAME] , { y : "1.5rem" , opacity : "0" , duration : 0.875 , ea…" at bounding box center [366, 183] width 370 height 232
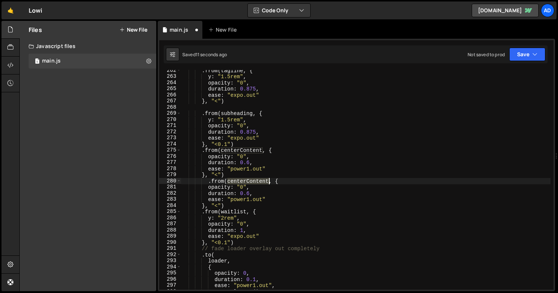
click at [249, 181] on div ". from ( [PERSON_NAME] , { y : "1.5rem" , opacity : "0" , duration : 0.875 , ea…" at bounding box center [366, 183] width 370 height 232
click at [275, 196] on div ". from ( [PERSON_NAME] , { y : "1.5rem" , opacity : "0" , duration : 0.875 , ea…" at bounding box center [366, 183] width 370 height 232
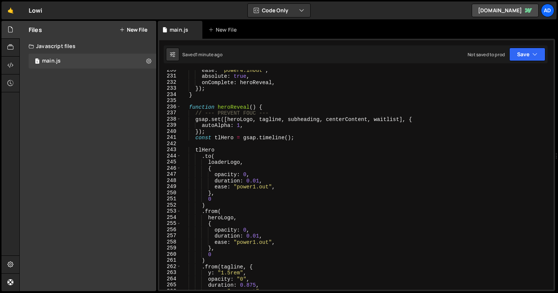
scroll to position [1409, 0]
click at [277, 113] on div "ease : "power4.inOut" , absolute : true , onComplete : heroReveal , }) ; } func…" at bounding box center [366, 184] width 370 height 232
type textarea "// --- PREVENT FOUC ---"
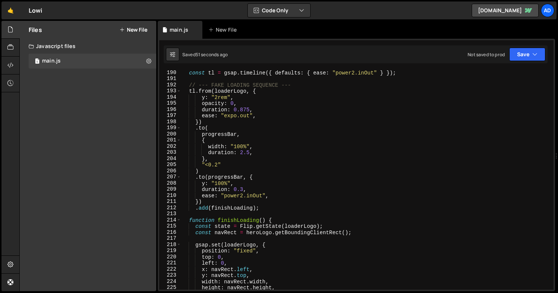
scroll to position [1161, 0]
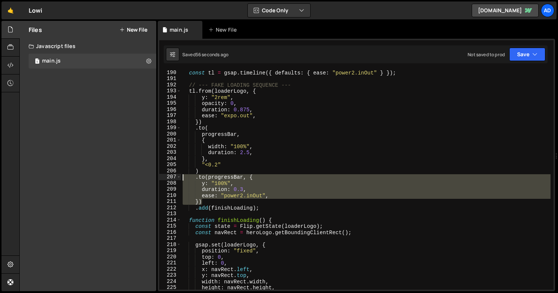
drag, startPoint x: 207, startPoint y: 203, endPoint x: 166, endPoint y: 175, distance: 50.1
click at [166, 175] on div "function heroReveal() { 190 191 192 193 194 195 196 197 198 199 200 201 202 203…" at bounding box center [356, 180] width 395 height 220
type textarea ".to(progressBar, { y: "100%","
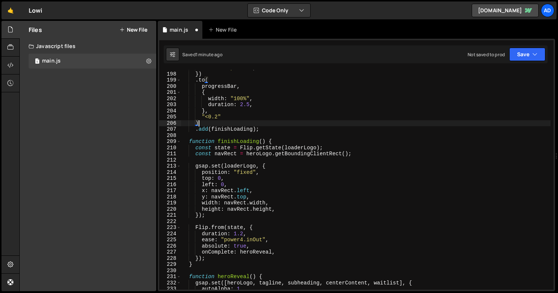
scroll to position [1227, 0]
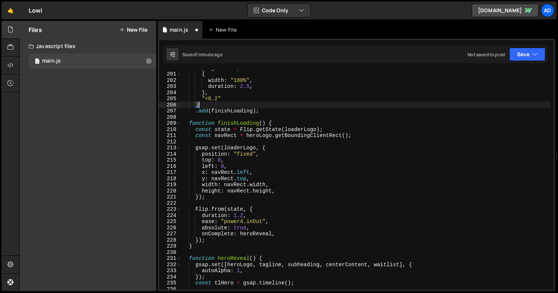
click at [216, 241] on div "progressBar , { width : "100%" , duration : 2.5 , } , "<0.2" ) . add ( finishLo…" at bounding box center [366, 181] width 370 height 232
type textarea "});"
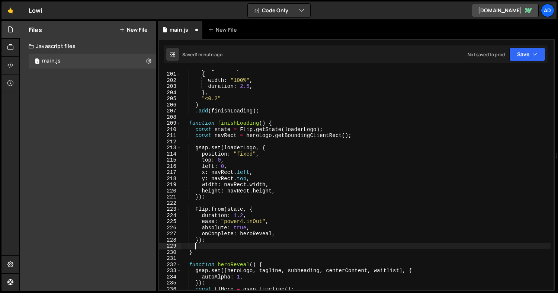
scroll to position [0, 0]
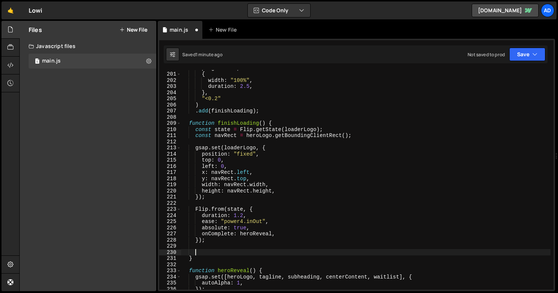
paste textarea "})"
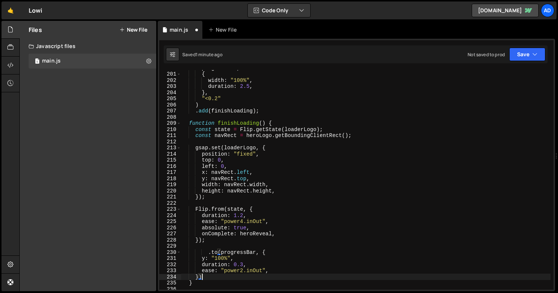
click at [210, 251] on div "progressBar , { width : "100%" , duration : 2.5 , } , "<0.2" ) . add ( finishLo…" at bounding box center [366, 181] width 370 height 232
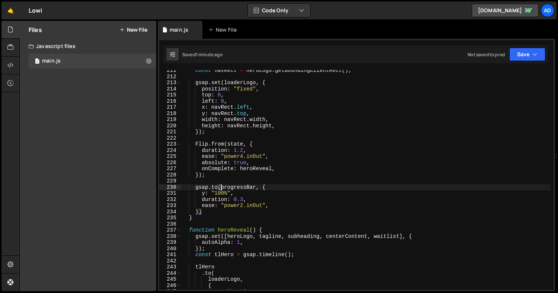
scroll to position [1281, 0]
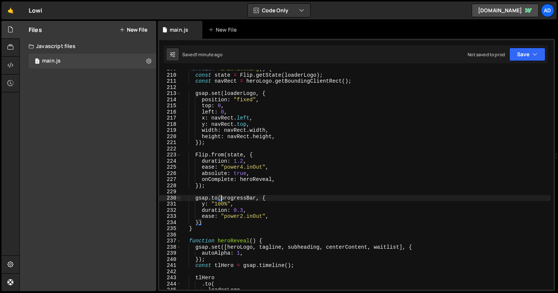
click at [267, 169] on div "function finishLoading ( ) { const state = Flip . getState ( loaderLogo ) ; con…" at bounding box center [366, 182] width 370 height 232
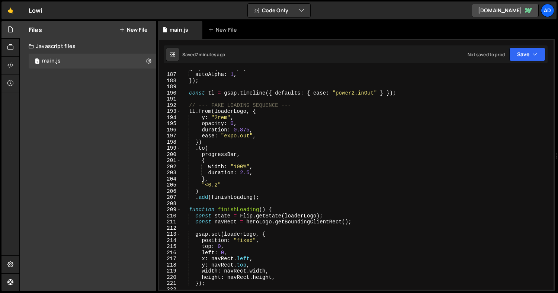
scroll to position [1084, 0]
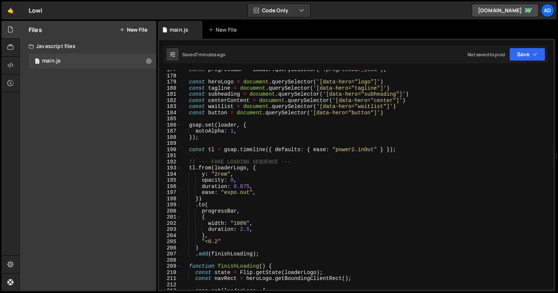
click at [261, 168] on div "const progressBar = loader . querySelector ( ".progressbar_item" ) ; const hero…" at bounding box center [366, 183] width 370 height 232
type textarea "tl.from(loaderLogo, {"
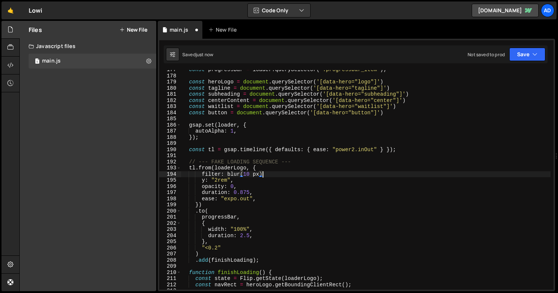
scroll to position [0, 5]
click at [213, 174] on div "const progressBar = loader . querySelector ( ".progressbar_item" ) ; const hero…" at bounding box center [366, 183] width 370 height 232
click at [229, 173] on div "const progressBar = loader . querySelector ( ".progressbar_item" ) ; const hero…" at bounding box center [366, 183] width 370 height 232
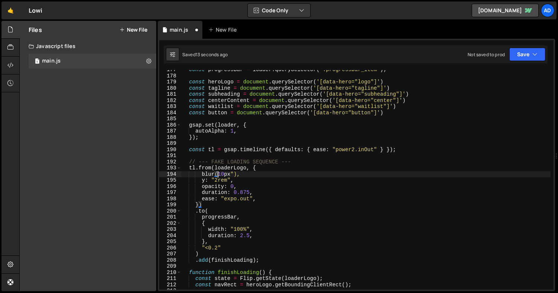
scroll to position [0, 3]
click at [204, 175] on div "const progressBar = loader . querySelector ( ".progressbar_item" ) ; const hero…" at bounding box center [366, 183] width 370 height 232
type textarea "filter: blur("10px"),"
click at [283, 174] on div "const progressBar = loader . querySelector ( ".progressbar_item" ) ; const hero…" at bounding box center [366, 183] width 370 height 232
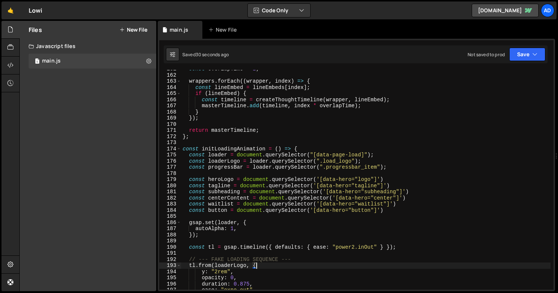
scroll to position [986, 0]
click at [179, 148] on span at bounding box center [179, 149] width 4 height 6
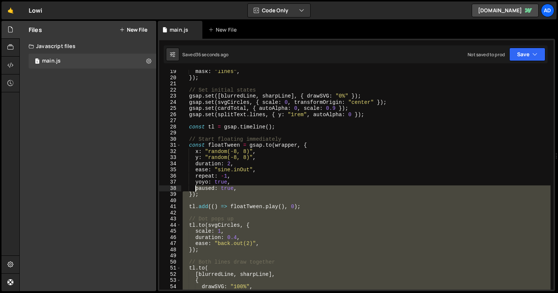
scroll to position [0, 0]
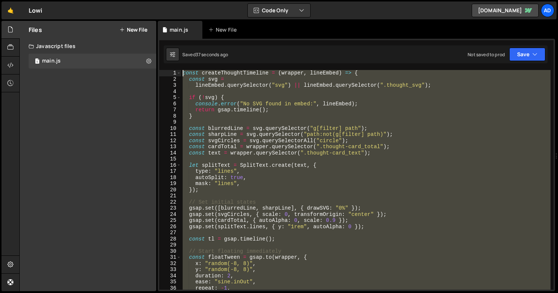
drag, startPoint x: 194, startPoint y: 153, endPoint x: 183, endPoint y: 76, distance: 78.6
click at [183, 76] on div "const createThoughtTimeline = ( wrapper , lineEmbed ) => { const svg = lineEmbe…" at bounding box center [366, 186] width 370 height 232
click at [265, 185] on div "const createThoughtTimeline = ( wrapper , lineEmbed ) => { const svg = lineEmbe…" at bounding box center [366, 186] width 370 height 232
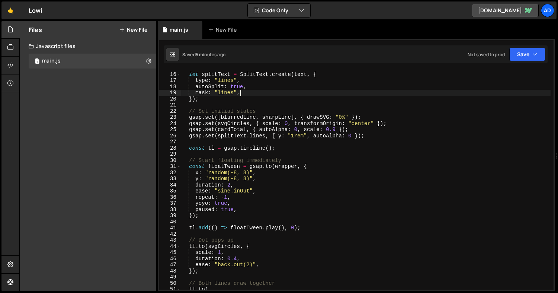
scroll to position [92, 0]
click at [211, 216] on div "let splitText = SplitText . create ( text , { type : "lines" , autoSplit : true…" at bounding box center [366, 186] width 370 height 232
type textarea "});"
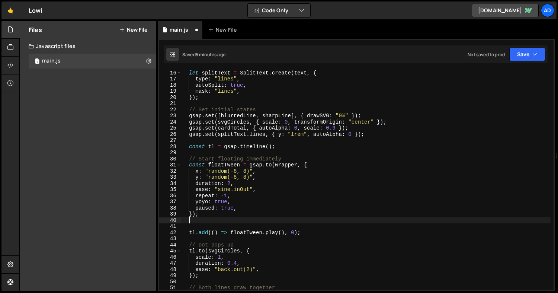
paste textarea "});"
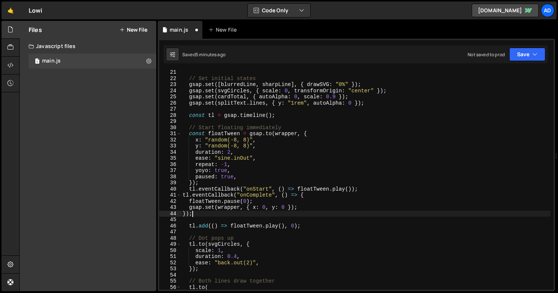
scroll to position [129, 0]
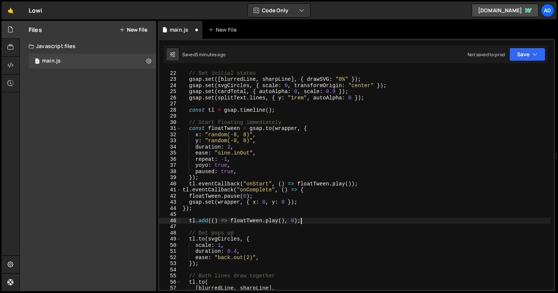
click at [311, 219] on div "// Set initial states gsap . set ([ blurredLine , sharpLine ] , { drawSVG : "0%…" at bounding box center [366, 180] width 370 height 232
type textarea "tl.add(() => [DOMAIN_NAME](), 0);"
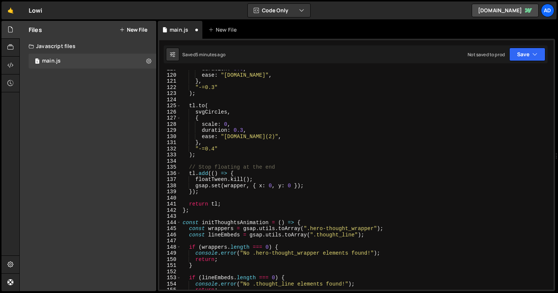
scroll to position [729, 0]
click at [268, 179] on div "duration : 0.6 , ease : "[DOMAIN_NAME]" , } , "-=0.3" ) ; tl . to ( svgCircles …" at bounding box center [366, 182] width 370 height 232
type textarea "floatTween.kill();"
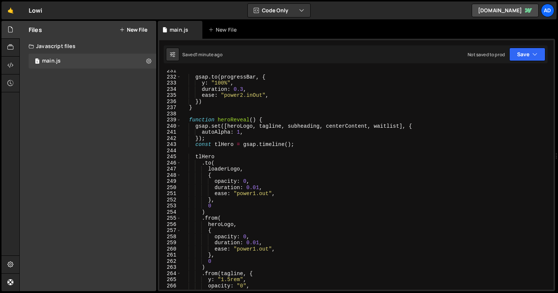
scroll to position [1415, 0]
click at [400, 125] on div "gsap . to ( progressBar , { y : "100%" , duration : 0.3 , ease : "power2.inOut"…" at bounding box center [366, 184] width 370 height 232
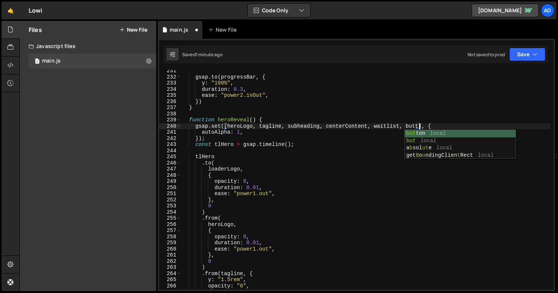
scroll to position [0, 17]
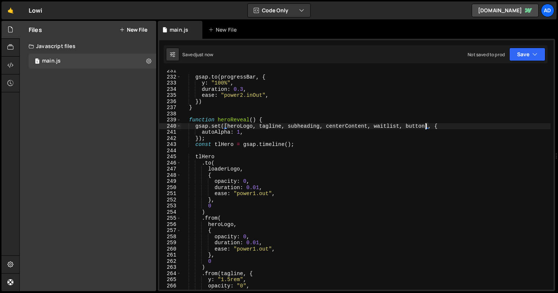
click at [320, 175] on div "gsap . to ( progressBar , { y : "100%" , duration : 0.3 , ease : "power2.inOut"…" at bounding box center [366, 184] width 370 height 232
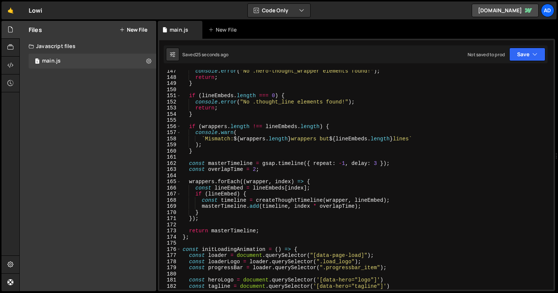
scroll to position [899, 0]
click at [377, 165] on div "console . error ( "No .hero-thought_wrapper elements found!" ) ; return ; } if …" at bounding box center [366, 184] width 370 height 232
type textarea "const masterTimeline = gsap.timeline({ repeat: -1, delay: 4 });"
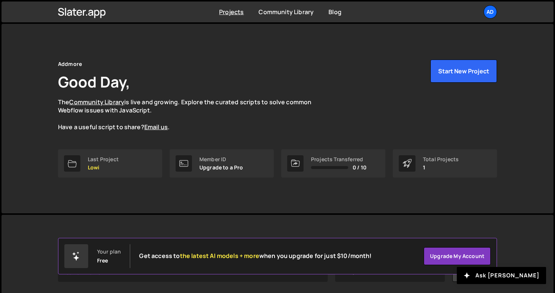
scroll to position [90, 0]
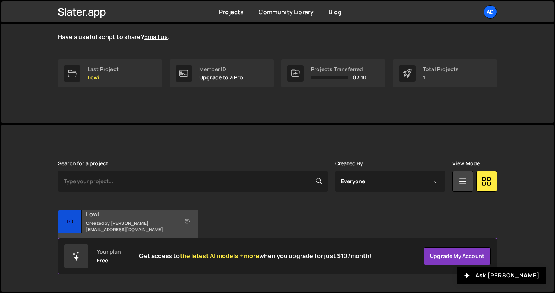
click at [152, 218] on h2 "Lowi" at bounding box center [131, 214] width 90 height 8
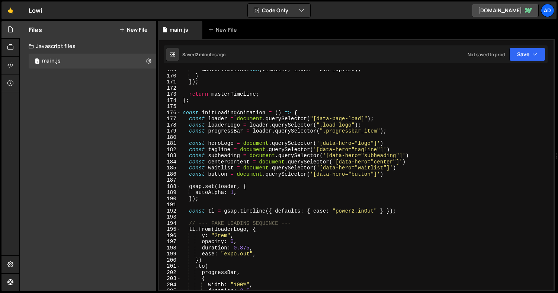
scroll to position [1106, 0]
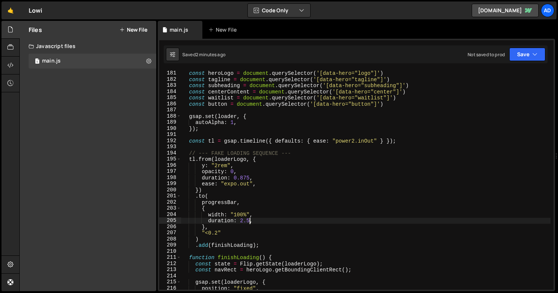
click at [249, 219] on div "const heroLogo = document . querySelector ( '[data-hero="logo"]' ) const taglin…" at bounding box center [366, 180] width 370 height 232
click at [249, 177] on div "const heroLogo = document . querySelector ( '[data-hero="logo"]' ) const taglin…" at bounding box center [366, 180] width 370 height 232
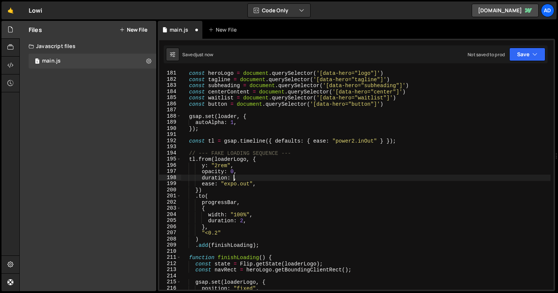
scroll to position [0, 3]
click at [356, 138] on div "const heroLogo = document . querySelector ( '[data-hero="logo"]' ) const taglin…" at bounding box center [366, 180] width 370 height 232
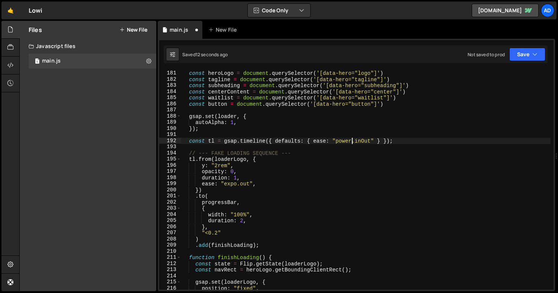
scroll to position [0, 12]
type textarea "const tl = gsap.timeline({ defaults: { ease: "power4.inOut" } });"
